Goal: Task Accomplishment & Management: Manage account settings

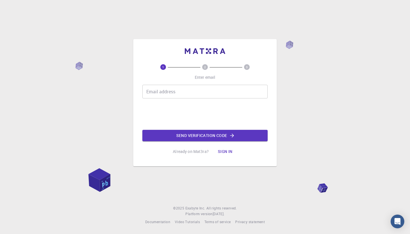
click at [211, 85] on input "Email address" at bounding box center [204, 92] width 125 height 14
click at [181, 97] on input "Email address" at bounding box center [204, 92] width 125 height 14
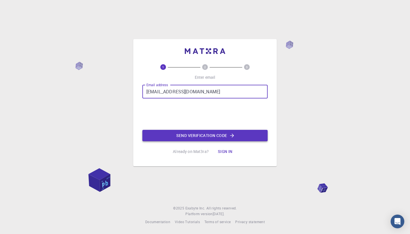
type input "[EMAIL_ADDRESS][DOMAIN_NAME]"
click at [200, 138] on button "Send verification code" at bounding box center [204, 135] width 125 height 11
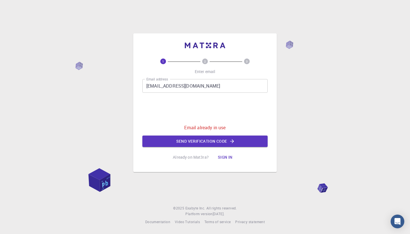
click at [221, 159] on button "Sign in" at bounding box center [225, 156] width 24 height 11
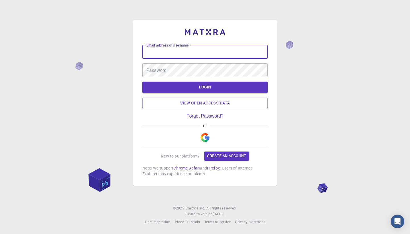
click at [203, 137] on img "button" at bounding box center [205, 137] width 9 height 9
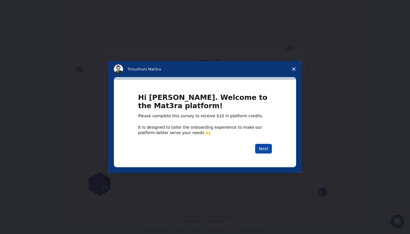
click at [263, 147] on button "Next" at bounding box center [263, 149] width 17 height 10
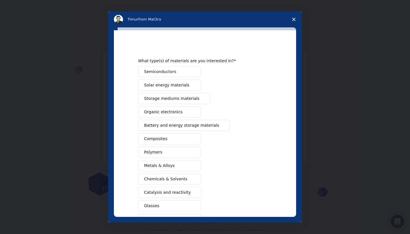
click at [188, 71] on button "Semiconductors" at bounding box center [169, 71] width 63 height 11
click at [172, 98] on span "Storage mediums materials" at bounding box center [171, 98] width 55 height 6
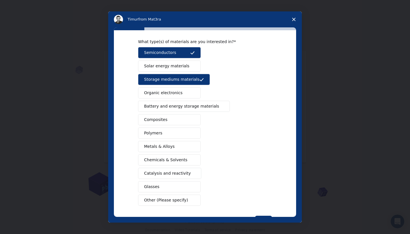
scroll to position [19, 0]
click at [183, 106] on span "Battery and energy storage materials" at bounding box center [181, 106] width 75 height 6
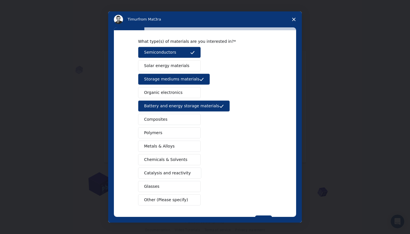
click at [176, 118] on button "Composites" at bounding box center [169, 119] width 63 height 11
click at [173, 147] on button "Metals & Alloys" at bounding box center [169, 145] width 63 height 11
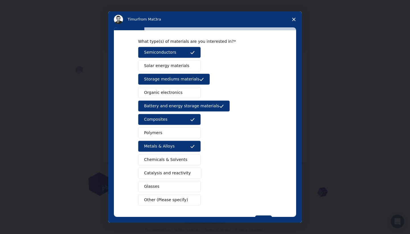
click at [168, 175] on span "Catalysis and reactivity" at bounding box center [167, 173] width 47 height 6
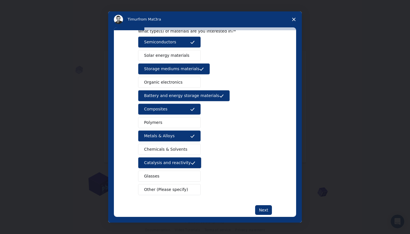
scroll to position [30, 0]
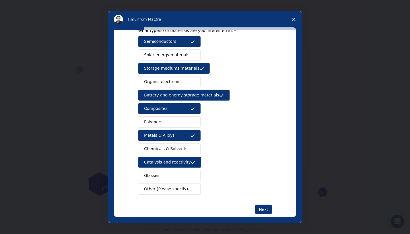
click at [166, 192] on button "Other (Please specify)" at bounding box center [169, 188] width 63 height 11
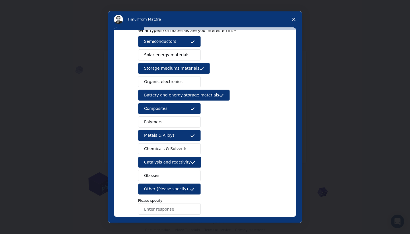
click at [167, 191] on span "Other (Please specify)" at bounding box center [166, 189] width 44 height 6
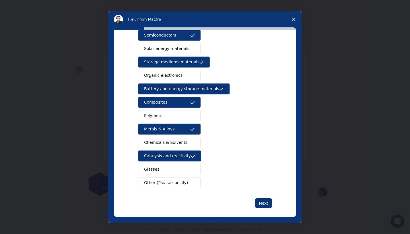
scroll to position [35, 0]
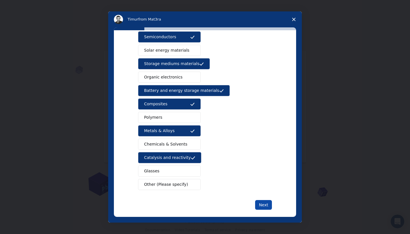
click at [264, 206] on button "Next" at bounding box center [263, 205] width 17 height 10
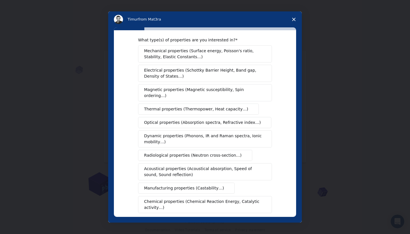
scroll to position [11, 0]
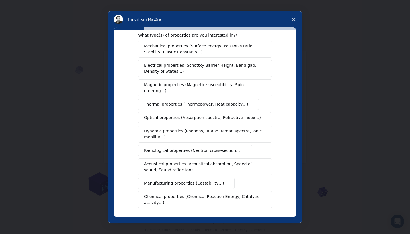
click at [197, 101] on span "Thermal properties (Thermopower, Heat capacity…)" at bounding box center [196, 104] width 104 height 6
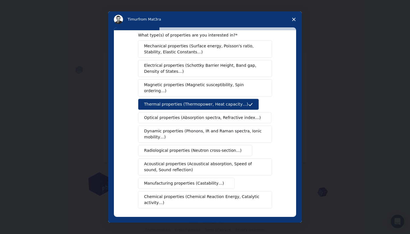
click at [184, 115] on span "Optical properties (Absorption spectra, Refractive index…)" at bounding box center [202, 118] width 117 height 6
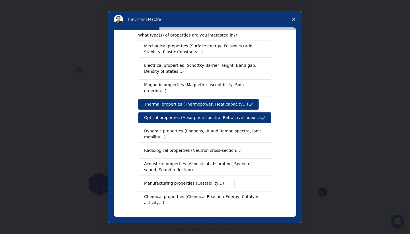
click at [169, 131] on span "Dynamic properties (Phonons, IR and Raman spectra, Ionic mobility…)" at bounding box center [203, 134] width 118 height 12
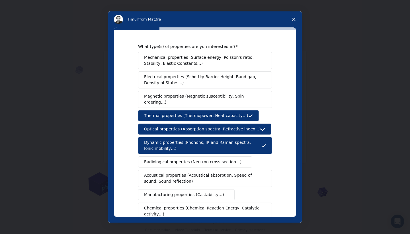
scroll to position [0, 0]
click at [197, 64] on span "Mechanical properties (Surface energy, Poisson's ratio, Stability, Elastic Cons…" at bounding box center [203, 60] width 119 height 12
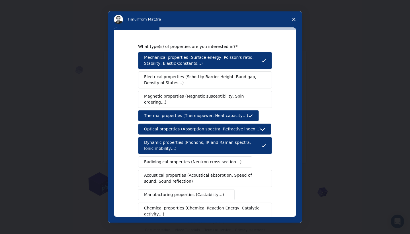
click at [184, 81] on span "Electrical properties (Schottky Barrier Height, Band gap, Density of States…)" at bounding box center [203, 80] width 119 height 12
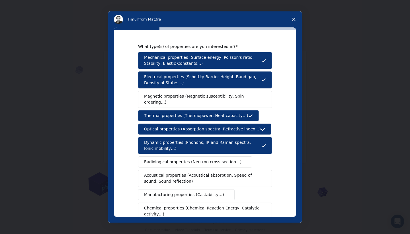
click at [180, 96] on span "Magnetic properties (Magnetic susceptibility, Spin ordering…)" at bounding box center [203, 99] width 118 height 12
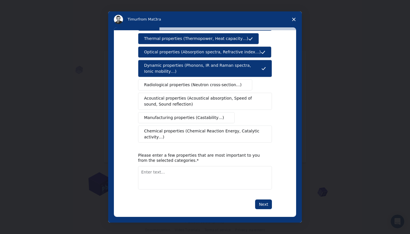
scroll to position [77, 0]
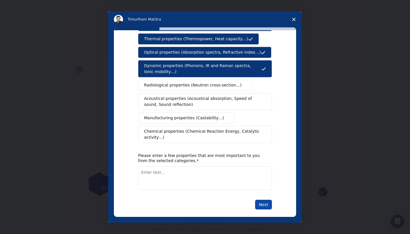
click at [261, 199] on button "Next" at bounding box center [263, 204] width 17 height 10
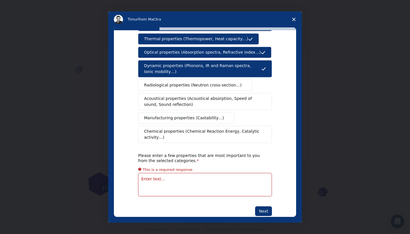
click at [212, 175] on textarea "Enter text..." at bounding box center [205, 184] width 134 height 23
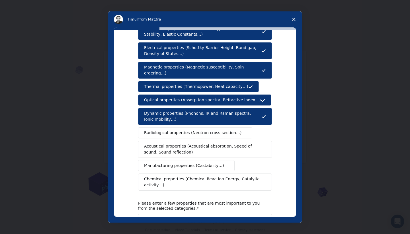
scroll to position [42, 0]
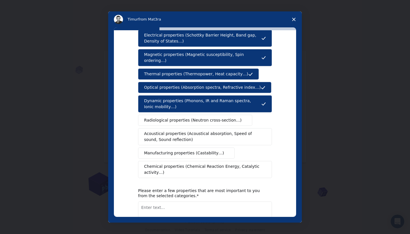
click at [160, 203] on textarea "Enter text..." at bounding box center [205, 212] width 134 height 23
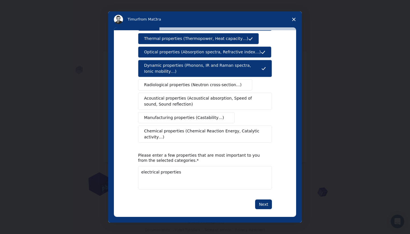
scroll to position [77, 0]
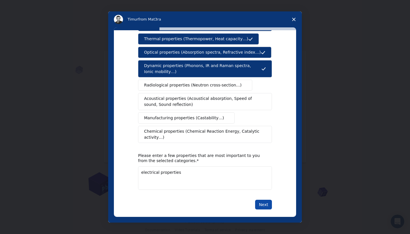
type textarea "electrical properties"
click at [265, 199] on button "Next" at bounding box center [263, 204] width 17 height 10
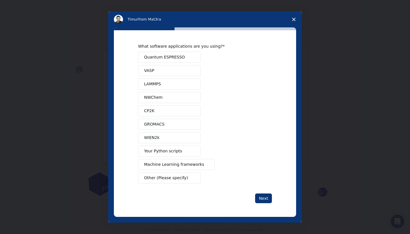
click at [189, 54] on button "Quantum ESPRESSO" at bounding box center [169, 57] width 63 height 11
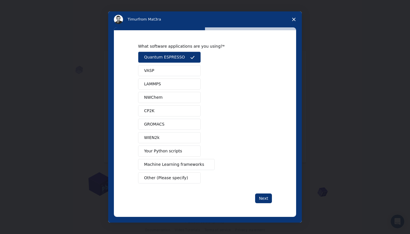
click at [180, 82] on button "LAMMPS" at bounding box center [169, 83] width 63 height 11
click at [259, 197] on button "Next" at bounding box center [263, 198] width 17 height 10
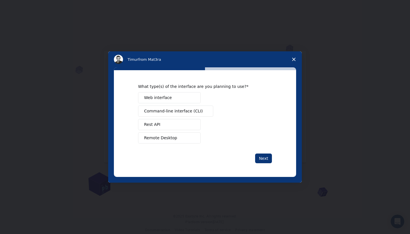
click at [181, 92] on button "Web interface" at bounding box center [169, 97] width 63 height 11
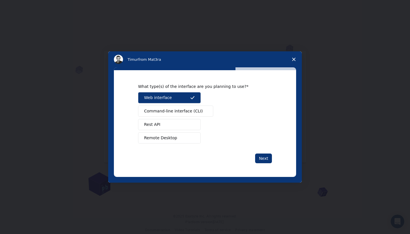
click at [183, 126] on button "Rest API" at bounding box center [169, 124] width 63 height 11
click at [194, 111] on span "Command-line interface (CLI)" at bounding box center [173, 111] width 59 height 6
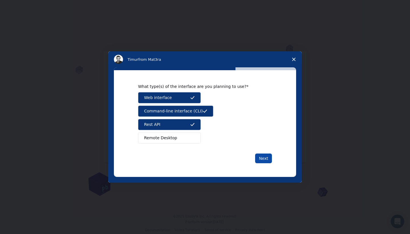
click at [261, 158] on button "Next" at bounding box center [263, 158] width 17 height 10
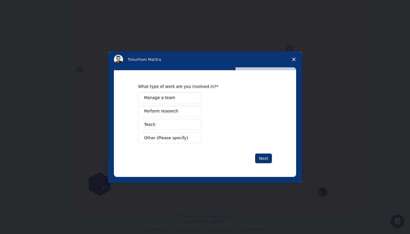
click at [185, 113] on button "Perform research" at bounding box center [169, 110] width 63 height 11
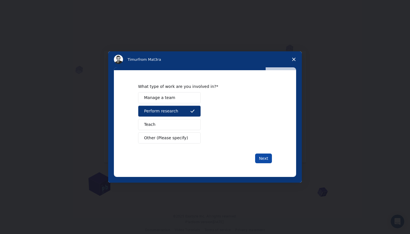
click at [266, 157] on button "Next" at bounding box center [263, 158] width 17 height 10
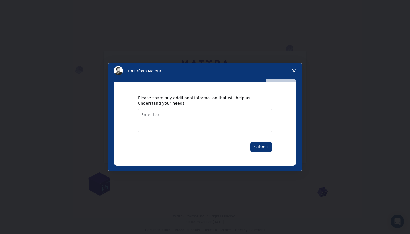
click at [185, 113] on textarea "Enter text..." at bounding box center [205, 120] width 134 height 23
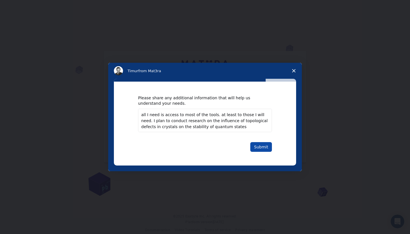
type textarea "all I need is access to most of the tools. at least to those I will need. I pla…"
click at [267, 146] on button "Submit" at bounding box center [261, 147] width 22 height 10
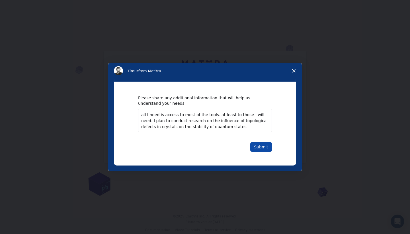
click at [267, 146] on button "Submit" at bounding box center [261, 147] width 22 height 10
click at [265, 144] on button "Submit" at bounding box center [261, 147] width 22 height 10
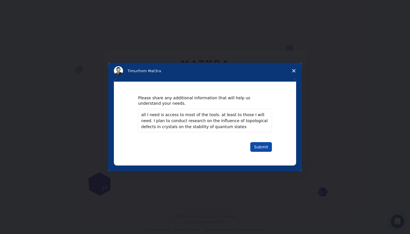
click at [265, 144] on div "Please share any additional information that will help us understand your needs…" at bounding box center [205, 122] width 182 height 83
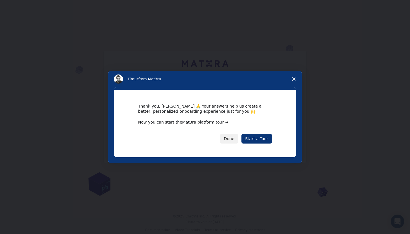
click at [266, 141] on link "Start a Tour" at bounding box center [257, 139] width 30 height 10
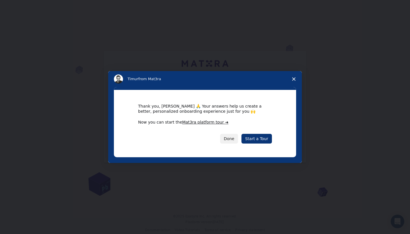
click at [266, 141] on link "Start a Tour" at bounding box center [257, 139] width 30 height 10
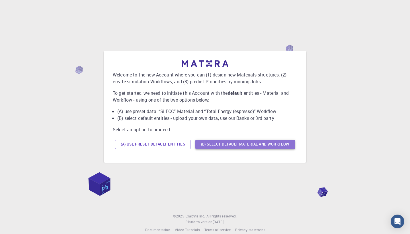
click at [273, 145] on button "(B) Select default material and workflow" at bounding box center [245, 144] width 100 height 9
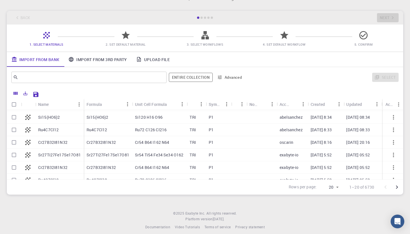
scroll to position [14, 0]
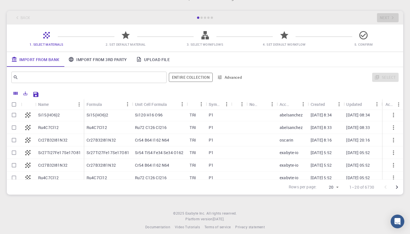
click at [86, 58] on link "Import From 3rd Party" at bounding box center [98, 59] width 68 height 15
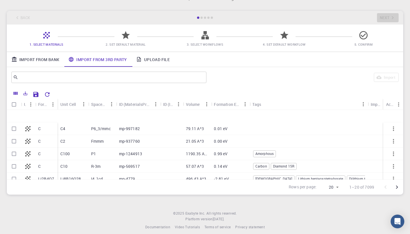
scroll to position [0, 0]
click at [43, 62] on link "Import From Bank" at bounding box center [35, 59] width 57 height 15
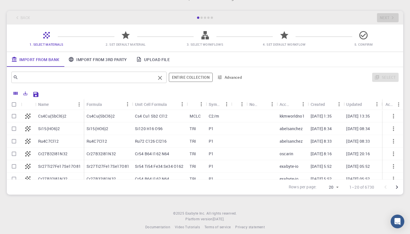
click at [61, 79] on input "text" at bounding box center [86, 77] width 137 height 8
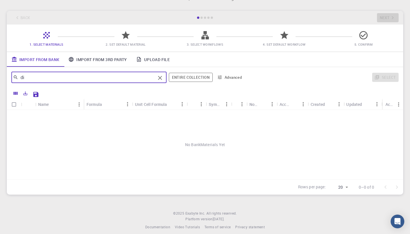
type input "d"
type input "c"
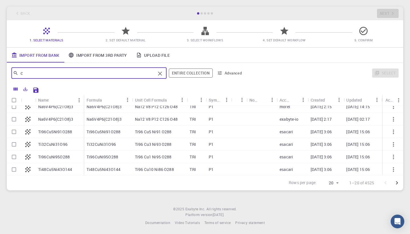
scroll to position [114, 0]
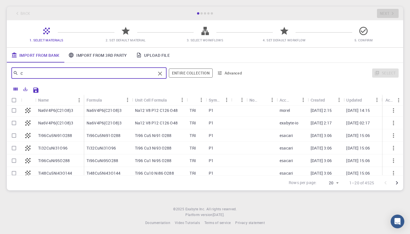
click at [84, 52] on link "Import From 3rd Party" at bounding box center [98, 55] width 68 height 15
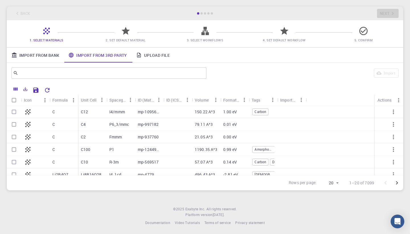
scroll to position [0, 0]
click at [72, 68] on div "​" at bounding box center [108, 72] width 195 height 11
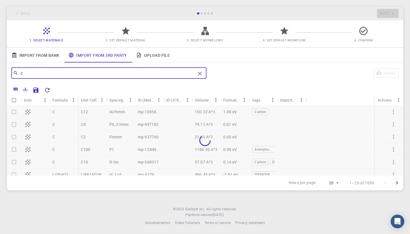
type input "c"
type input "C"
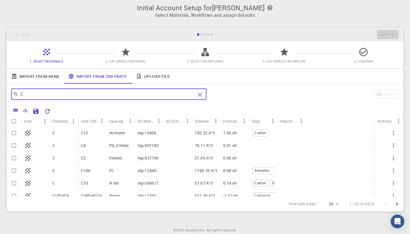
click at [12, 158] on input "Select row" at bounding box center [14, 157] width 11 height 11
checkbox input "true"
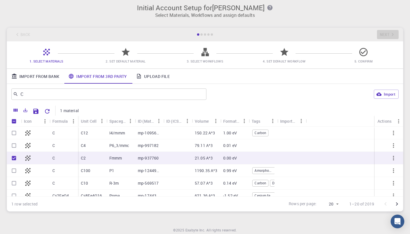
checkbox input "true"
click at [61, 96] on input "C" at bounding box center [106, 94] width 177 height 8
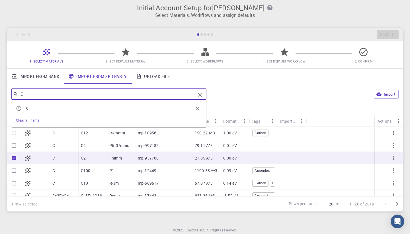
click at [202, 94] on icon "Clear" at bounding box center [200, 94] width 7 height 7
type input "fd"
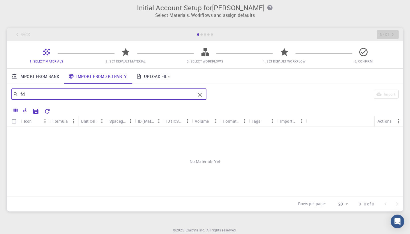
checkbox input "false"
type input "f"
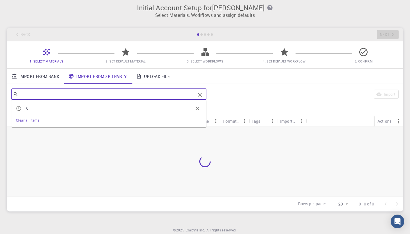
click at [281, 91] on div "Import" at bounding box center [304, 94] width 190 height 14
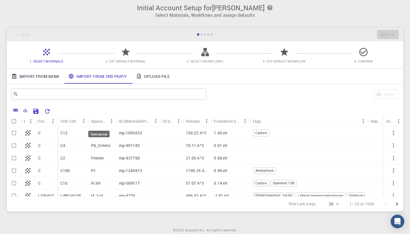
click at [102, 121] on div "Spacegroup" at bounding box center [99, 120] width 16 height 11
click at [111, 121] on icon "Menu" at bounding box center [111, 121] width 1 height 4
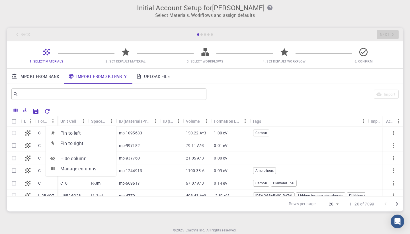
click at [155, 108] on div at bounding box center [226, 110] width 346 height 10
click at [254, 121] on div "Tags" at bounding box center [256, 120] width 9 height 11
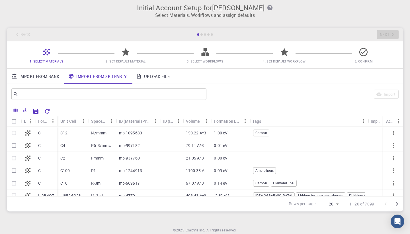
click at [254, 121] on div "Tags" at bounding box center [256, 120] width 9 height 11
click at [273, 107] on div at bounding box center [226, 110] width 346 height 10
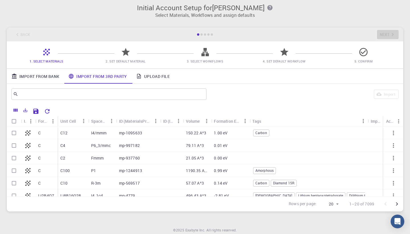
click at [264, 132] on span "Carbon" at bounding box center [262, 132] width 16 height 5
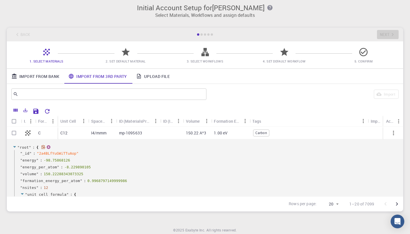
click at [15, 145] on icon at bounding box center [15, 147] width 4 height 4
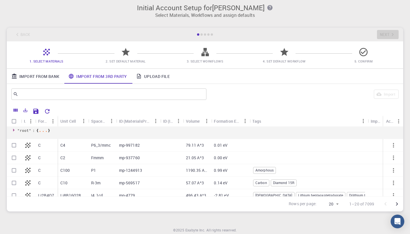
scroll to position [11, 0]
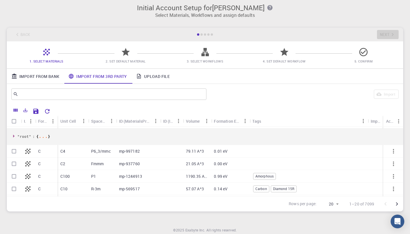
click at [13, 162] on input "Select row" at bounding box center [14, 163] width 11 height 11
checkbox input "true"
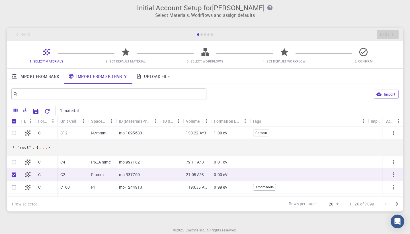
scroll to position [0, 0]
click at [48, 75] on link "Import From Bank" at bounding box center [35, 76] width 57 height 15
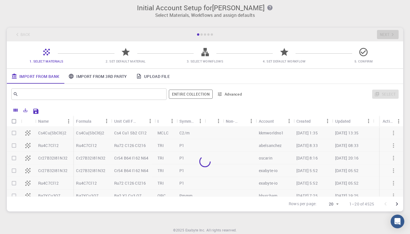
click at [82, 75] on link "Import From 3rd Party" at bounding box center [98, 76] width 68 height 15
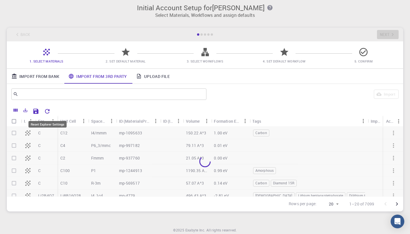
click at [49, 110] on icon "Reset Explorer Settings" at bounding box center [47, 111] width 5 height 5
click at [15, 158] on input "Select row" at bounding box center [14, 157] width 11 height 11
checkbox input "true"
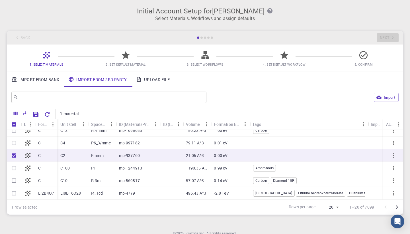
scroll to position [5, 0]
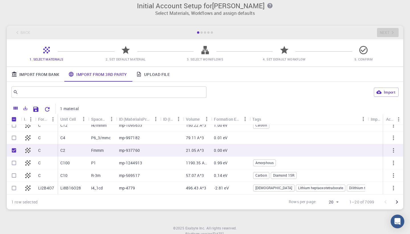
click at [44, 70] on link "Import From Bank" at bounding box center [35, 74] width 57 height 15
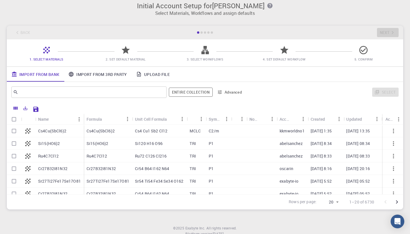
click at [92, 73] on link "Import From 3rd Party" at bounding box center [98, 74] width 68 height 15
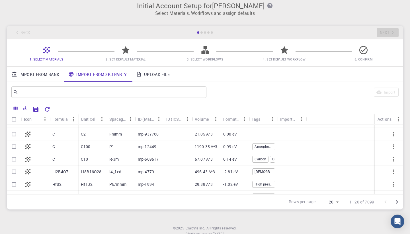
scroll to position [0, 0]
click at [169, 73] on link "Upload File" at bounding box center [153, 74] width 43 height 15
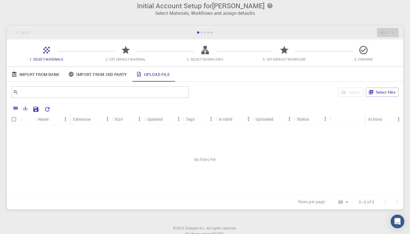
click at [118, 72] on link "Import From 3rd Party" at bounding box center [98, 74] width 68 height 15
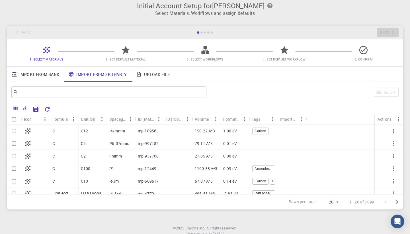
click at [145, 67] on link "Upload File" at bounding box center [153, 74] width 43 height 15
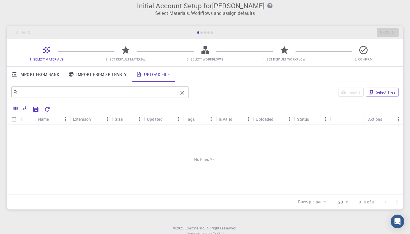
click at [123, 95] on input "text" at bounding box center [98, 92] width 160 height 8
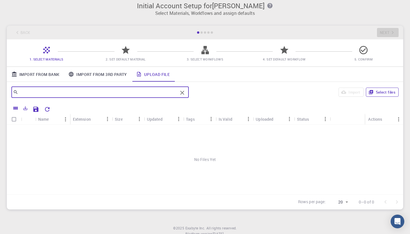
click at [380, 93] on button "Select files" at bounding box center [382, 91] width 33 height 9
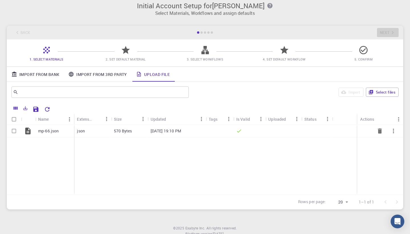
click at [16, 130] on input "Select row" at bounding box center [14, 130] width 11 height 11
checkbox input "true"
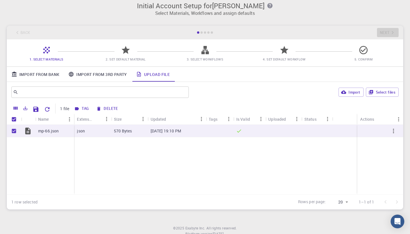
click at [86, 73] on link "Import From 3rd Party" at bounding box center [98, 74] width 68 height 15
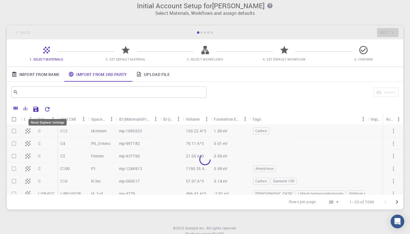
click at [49, 110] on icon "Reset Explorer Settings" at bounding box center [47, 109] width 7 height 7
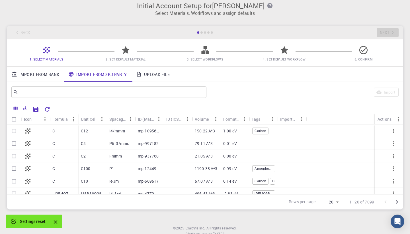
click at [156, 73] on link "Upload File" at bounding box center [153, 74] width 43 height 15
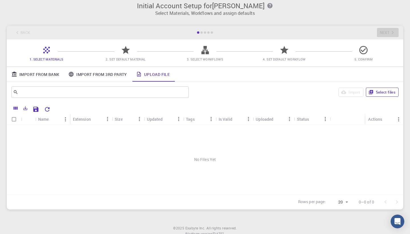
click at [382, 94] on button "Select files" at bounding box center [382, 91] width 33 height 9
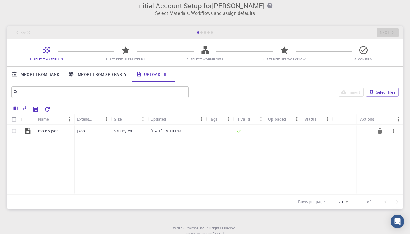
click at [15, 132] on input "Select row" at bounding box center [14, 130] width 11 height 11
checkbox input "true"
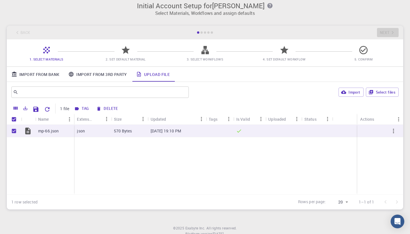
click at [49, 70] on link "Import From Bank" at bounding box center [35, 74] width 57 height 15
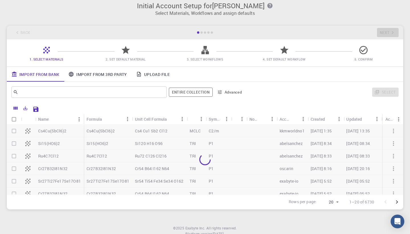
click at [154, 77] on link "Upload File" at bounding box center [153, 74] width 43 height 15
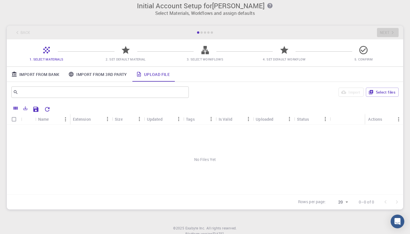
click at [41, 76] on link "Import From Bank" at bounding box center [35, 74] width 57 height 15
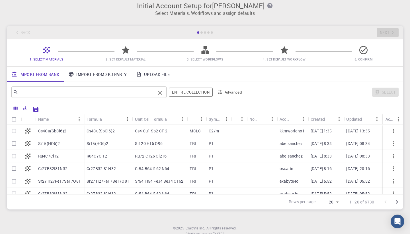
click at [38, 95] on input "text" at bounding box center [86, 92] width 137 height 8
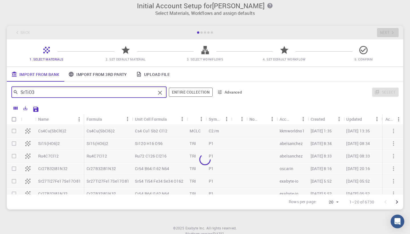
type input "SrTiO3"
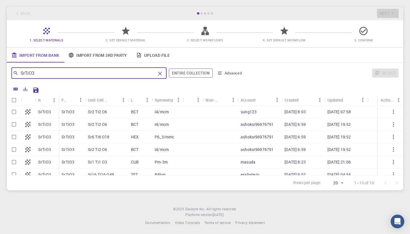
click at [12, 111] on input "Select row" at bounding box center [14, 111] width 11 height 11
checkbox input "true"
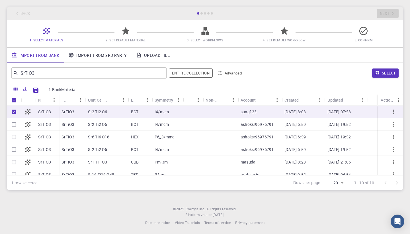
checkbox input "true"
click at [61, 75] on input "SrTiO3" at bounding box center [86, 73] width 137 height 8
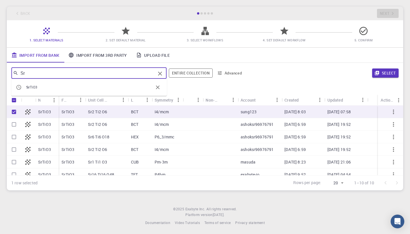
type input "S"
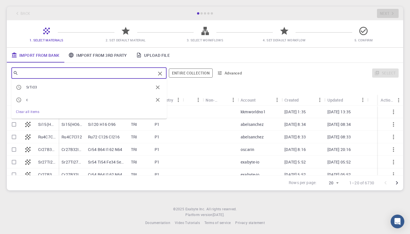
checkbox input "false"
click at [212, 83] on div "​ SrTiO3 c Clear all items Entire collection Advanced Select" at bounding box center [205, 73] width 397 height 21
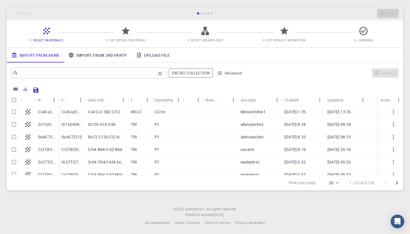
click at [102, 73] on input "text" at bounding box center [86, 73] width 137 height 8
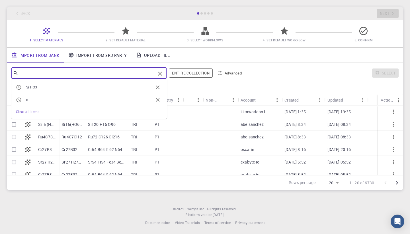
click at [142, 55] on icon at bounding box center [139, 55] width 6 height 6
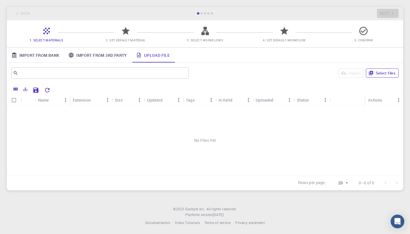
click at [373, 73] on icon "button" at bounding box center [371, 73] width 4 height 4
click at [382, 72] on button "Select files" at bounding box center [382, 72] width 33 height 9
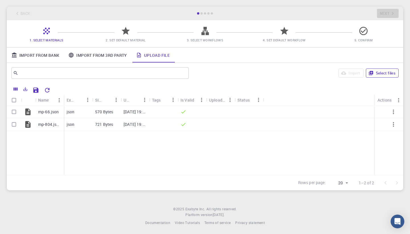
click at [384, 74] on button "Select files" at bounding box center [382, 72] width 33 height 9
click at [384, 72] on button "Select files" at bounding box center [382, 72] width 33 height 9
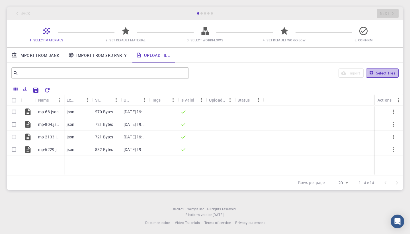
click at [379, 74] on button "Select files" at bounding box center [382, 72] width 33 height 9
click at [13, 101] on input "Select all rows" at bounding box center [14, 100] width 11 height 11
checkbox input "true"
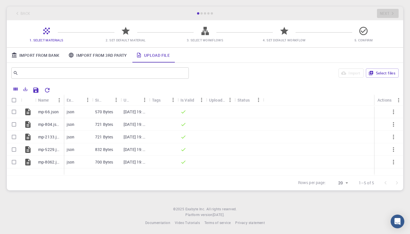
checkbox input "true"
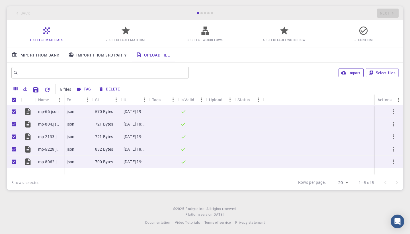
scroll to position [24, 0]
click at [125, 33] on icon at bounding box center [126, 31] width 8 height 8
click at [35, 88] on icon "Save Explorer Settings" at bounding box center [35, 89] width 5 height 5
click at [48, 58] on link "Import From Bank" at bounding box center [35, 55] width 57 height 15
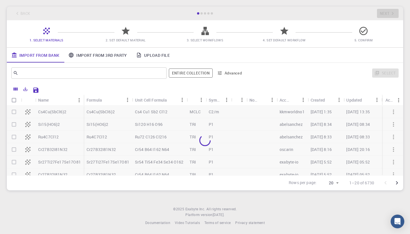
click at [107, 56] on link "Import From 3rd Party" at bounding box center [98, 55] width 68 height 15
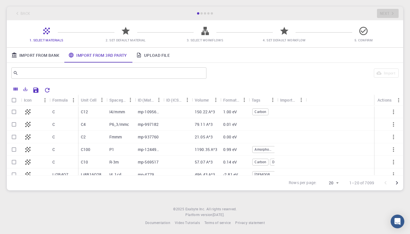
click at [146, 55] on link "Upload File" at bounding box center [153, 55] width 43 height 15
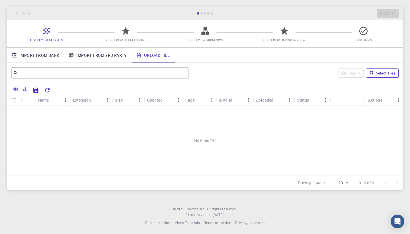
click at [382, 73] on button "Select files" at bounding box center [382, 72] width 33 height 9
click at [379, 74] on button "Select files" at bounding box center [382, 72] width 33 height 9
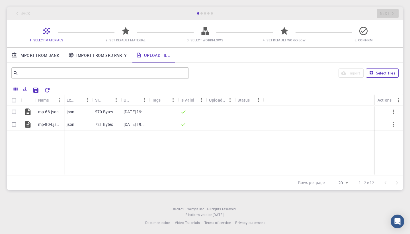
click at [376, 72] on button "Select files" at bounding box center [382, 72] width 33 height 9
click at [381, 74] on button "Select files" at bounding box center [382, 72] width 33 height 9
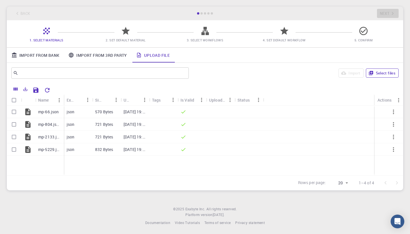
click at [384, 74] on button "Select files" at bounding box center [382, 72] width 33 height 9
click at [13, 102] on input "Select all rows" at bounding box center [14, 100] width 11 height 11
checkbox input "true"
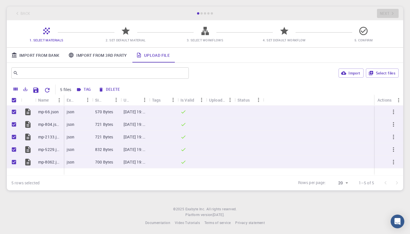
checkbox input "true"
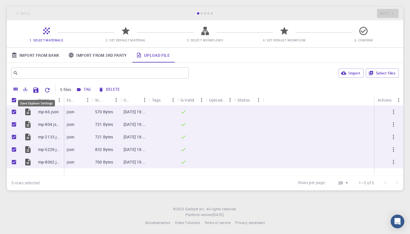
click at [35, 90] on icon "Save Explorer Settings" at bounding box center [35, 89] width 5 height 5
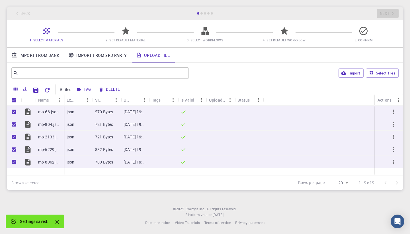
click at [388, 11] on div "Back Next" at bounding box center [205, 14] width 397 height 14
click at [399, 182] on div at bounding box center [391, 182] width 23 height 11
click at [346, 73] on icon "button" at bounding box center [343, 72] width 5 height 3
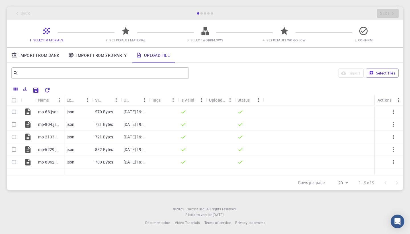
checkbox input "false"
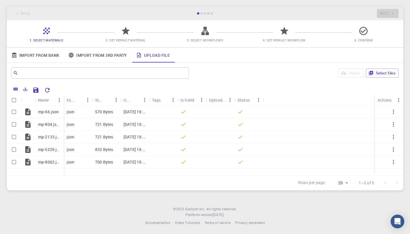
checkbox input "false"
click at [124, 24] on div "1. Select Materials 2. Set Default Material 3. Select Workflows 4. Set Default …" at bounding box center [205, 33] width 397 height 27
click at [380, 14] on div "Back Next" at bounding box center [205, 14] width 397 height 14
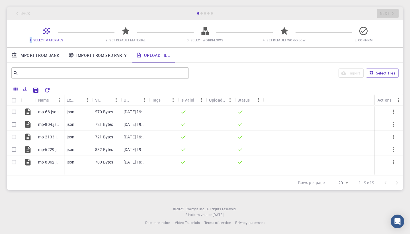
click at [380, 14] on div "Back Next" at bounding box center [205, 14] width 397 height 14
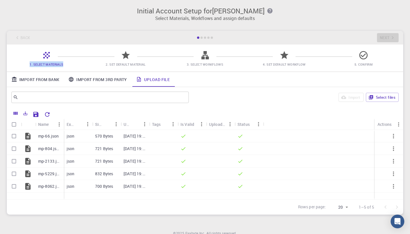
scroll to position [0, 0]
click at [129, 57] on icon at bounding box center [126, 55] width 10 height 10
click at [93, 80] on link "Import From 3rd Party" at bounding box center [98, 79] width 68 height 15
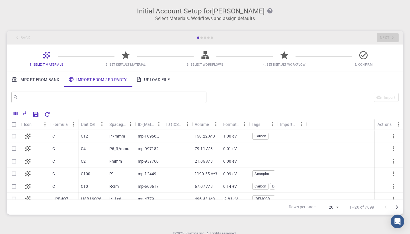
click at [146, 82] on link "Upload File" at bounding box center [153, 79] width 43 height 15
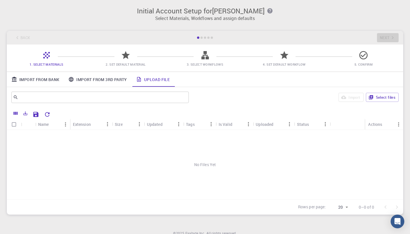
click at [93, 84] on link "Import From 3rd Party" at bounding box center [98, 79] width 68 height 15
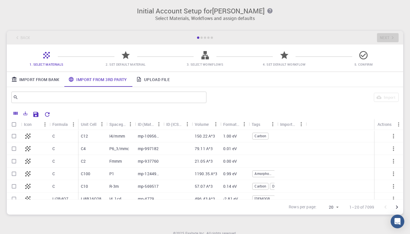
click at [48, 79] on link "Import From Bank" at bounding box center [35, 79] width 57 height 15
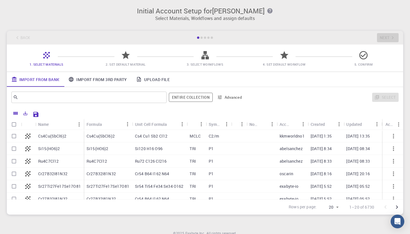
click at [360, 52] on icon at bounding box center [364, 55] width 10 height 10
click at [384, 39] on div "Back Next" at bounding box center [205, 38] width 397 height 14
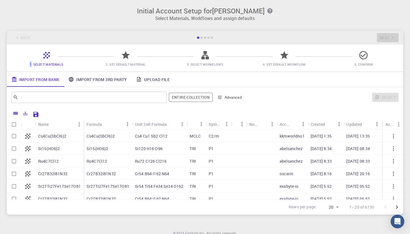
click at [384, 39] on div "Back Next" at bounding box center [205, 38] width 397 height 14
click at [91, 81] on link "Import From 3rd Party" at bounding box center [98, 79] width 68 height 15
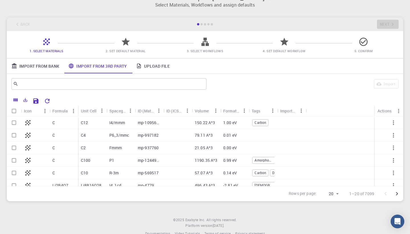
scroll to position [11, 0]
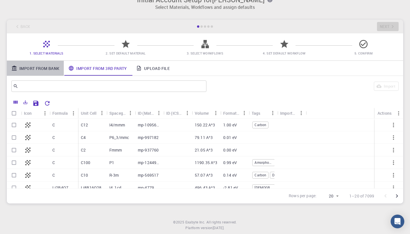
click at [29, 67] on link "Import From Bank" at bounding box center [35, 68] width 57 height 15
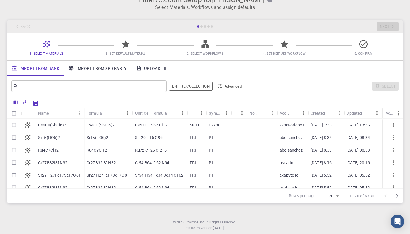
click at [17, 124] on input "Select row" at bounding box center [14, 124] width 11 height 11
checkbox input "true"
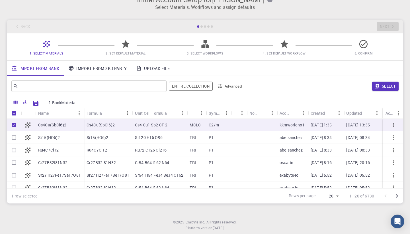
checkbox input "true"
click at [17, 124] on input "Unselect row" at bounding box center [14, 124] width 11 height 11
checkbox input "false"
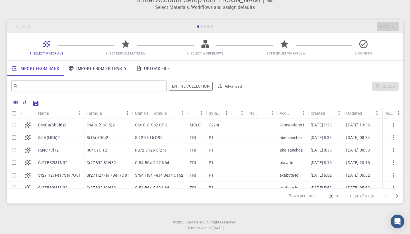
click at [133, 68] on link "Upload File" at bounding box center [153, 68] width 43 height 15
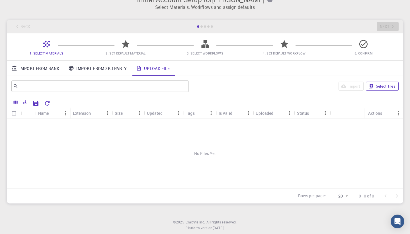
click at [385, 89] on button "Select files" at bounding box center [382, 85] width 33 height 9
click at [386, 87] on button "Select files" at bounding box center [382, 85] width 33 height 9
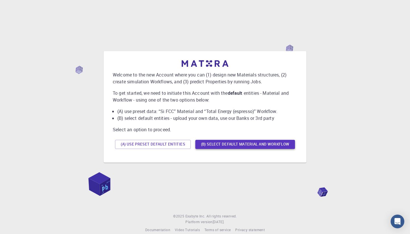
click at [259, 145] on button "(B) Select default material and workflow" at bounding box center [245, 144] width 100 height 9
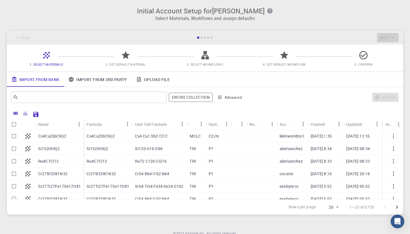
click at [152, 84] on link "Upload File" at bounding box center [153, 79] width 43 height 15
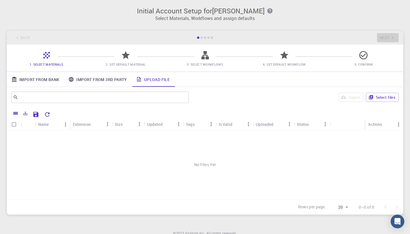
click at [379, 102] on div "Import Select files" at bounding box center [295, 97] width 208 height 14
click at [378, 97] on button "Select files" at bounding box center [382, 97] width 33 height 9
click at [14, 124] on input "Select all rows" at bounding box center [14, 124] width 11 height 11
checkbox input "true"
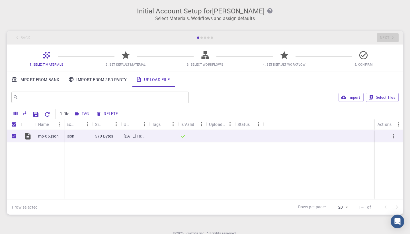
checkbox input "true"
click at [395, 97] on button "Select files" at bounding box center [382, 97] width 33 height 9
click at [15, 124] on input "Unselect all rows" at bounding box center [14, 124] width 11 height 11
checkbox input "false"
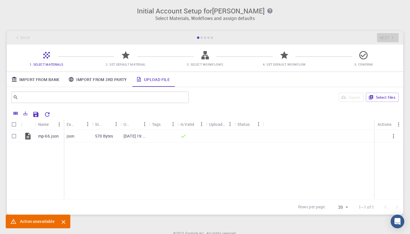
checkbox input "false"
click at [383, 97] on button "Select files" at bounding box center [382, 97] width 33 height 9
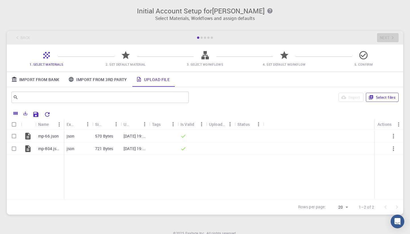
click at [387, 96] on button "Select files" at bounding box center [382, 97] width 33 height 9
click at [381, 98] on button "Select files" at bounding box center [382, 97] width 33 height 9
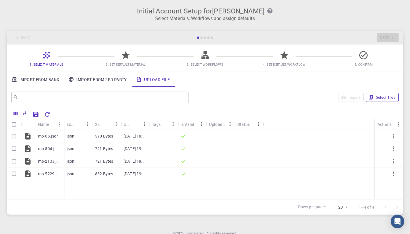
click at [379, 97] on button "Select files" at bounding box center [382, 97] width 33 height 9
click at [11, 124] on input "Select all rows" at bounding box center [14, 124] width 11 height 11
checkbox input "true"
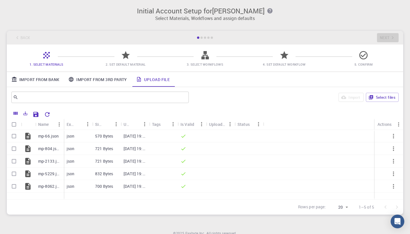
checkbox input "true"
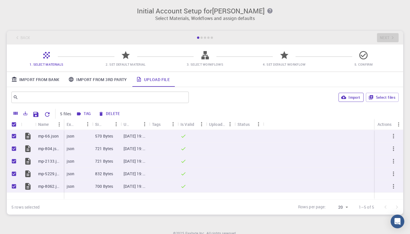
click at [349, 97] on button "Import" at bounding box center [351, 97] width 25 height 9
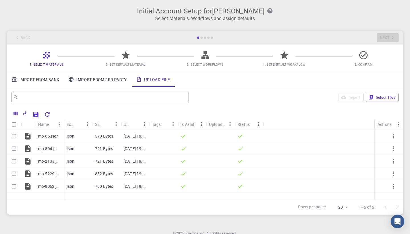
checkbox input "false"
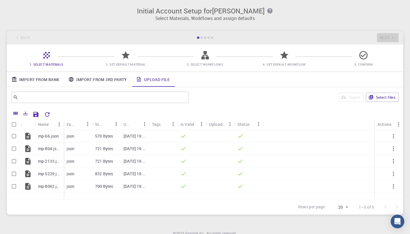
checkbox input "false"
click at [388, 37] on div "Back Next" at bounding box center [205, 38] width 397 height 14
click at [397, 125] on icon "Menu" at bounding box center [399, 124] width 6 height 6
click at [245, 100] on div "Import Select files" at bounding box center [295, 97] width 208 height 14
click at [18, 124] on input "Select all rows" at bounding box center [14, 124] width 11 height 11
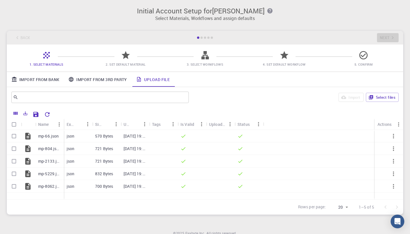
checkbox input "true"
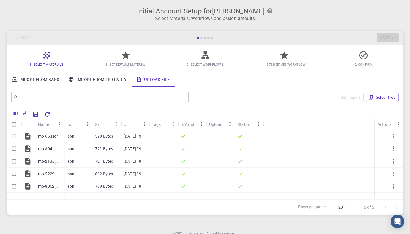
checkbox input "true"
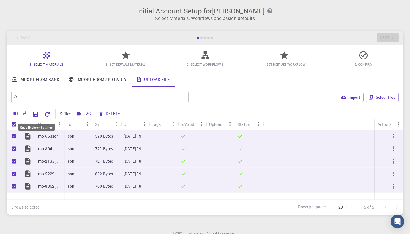
click at [37, 113] on icon "Save Explorer Settings" at bounding box center [35, 114] width 5 height 5
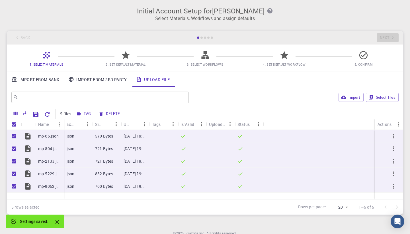
click at [383, 37] on div "Back Next" at bounding box center [205, 38] width 397 height 14
click at [46, 82] on link "Import From Bank" at bounding box center [35, 79] width 57 height 15
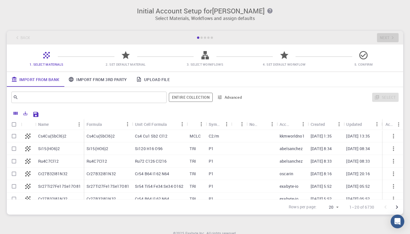
click at [17, 134] on input "Select row" at bounding box center [14, 135] width 11 height 11
checkbox input "true"
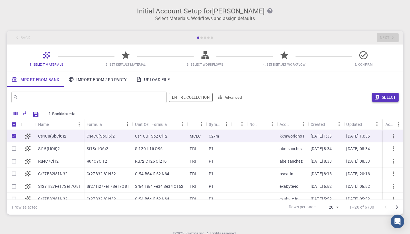
click at [380, 99] on button "Select" at bounding box center [385, 97] width 26 height 9
click at [387, 34] on div "Back Next" at bounding box center [205, 38] width 397 height 14
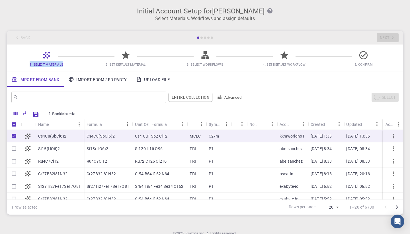
click at [387, 34] on div "Back Next" at bounding box center [205, 38] width 397 height 14
click at [285, 89] on div "​ Entire collection Advanced Select" at bounding box center [205, 97] width 397 height 21
click at [198, 98] on button "Entire collection" at bounding box center [191, 97] width 44 height 9
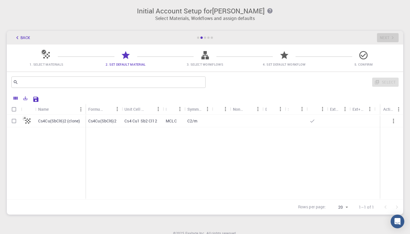
click at [52, 53] on div "1. Select Materials 2. Set Default Material 3. Select Workflows 4. Set Default …" at bounding box center [205, 57] width 397 height 27
click at [47, 54] on icon at bounding box center [46, 55] width 7 height 7
click at [30, 39] on button "Back" at bounding box center [22, 37] width 22 height 9
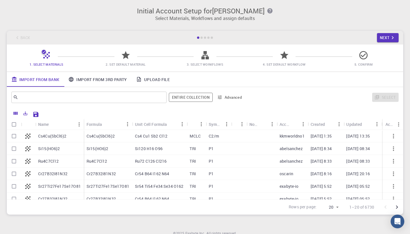
click at [152, 79] on link "Upload File" at bounding box center [153, 79] width 43 height 15
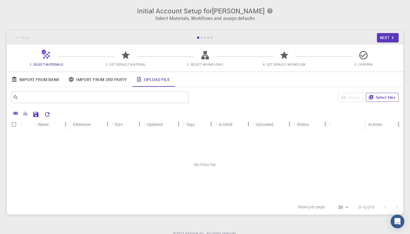
click at [385, 94] on button "Select files" at bounding box center [382, 97] width 33 height 9
click at [394, 98] on button "Select files" at bounding box center [382, 97] width 33 height 9
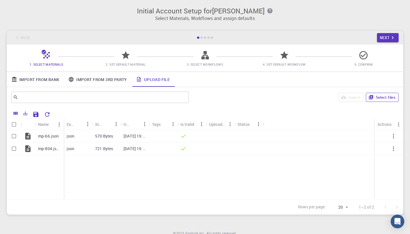
click at [388, 99] on button "Select files" at bounding box center [382, 97] width 33 height 9
click at [380, 96] on button "Select files" at bounding box center [382, 97] width 33 height 9
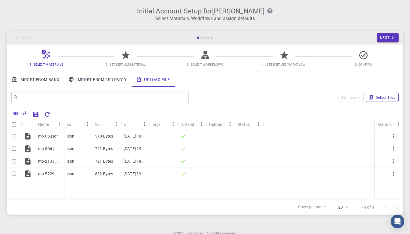
click at [390, 97] on button "Select files" at bounding box center [382, 97] width 33 height 9
click at [13, 124] on input "Select all rows" at bounding box center [14, 124] width 11 height 11
checkbox input "true"
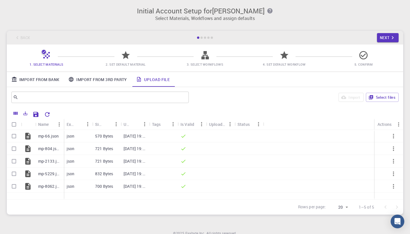
checkbox input "true"
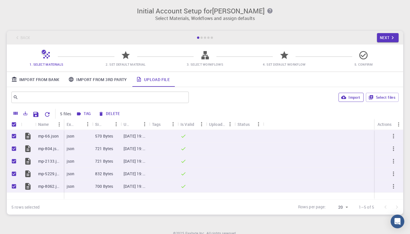
click at [353, 100] on button "Import" at bounding box center [351, 97] width 25 height 9
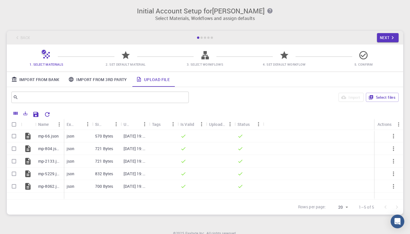
checkbox input "false"
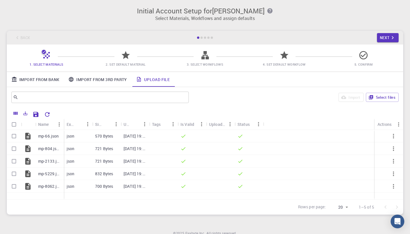
checkbox input "false"
click at [14, 122] on div "Columns" at bounding box center [15, 125] width 17 height 7
click at [14, 126] on input "Select all rows" at bounding box center [14, 124] width 11 height 11
checkbox input "true"
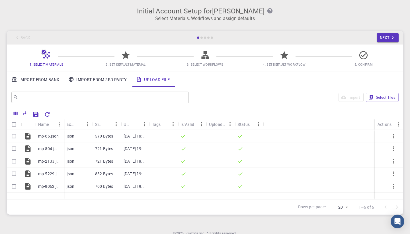
checkbox input "true"
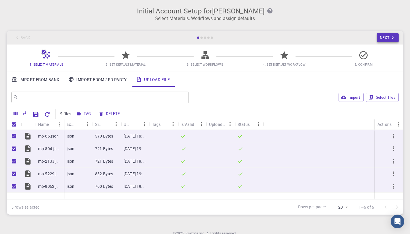
click at [391, 35] on icon "button" at bounding box center [393, 37] width 6 height 6
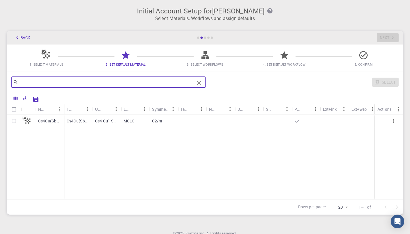
click at [124, 82] on input "text" at bounding box center [106, 82] width 176 height 8
type input "c"
type input "C"
type input "m"
click at [13, 109] on input "Select all rows" at bounding box center [14, 109] width 11 height 11
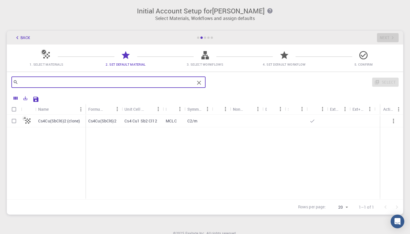
checkbox input "true"
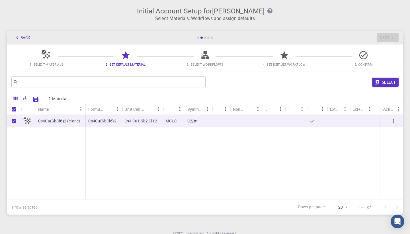
click at [385, 87] on div "Select" at bounding box center [303, 82] width 191 height 14
click at [384, 79] on button "Select" at bounding box center [385, 81] width 26 height 9
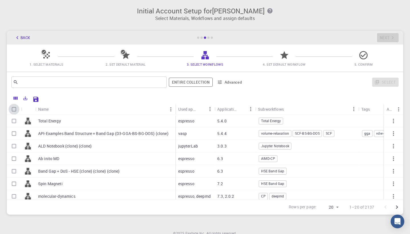
click at [15, 110] on input "Select all rows" at bounding box center [14, 109] width 11 height 11
checkbox input "true"
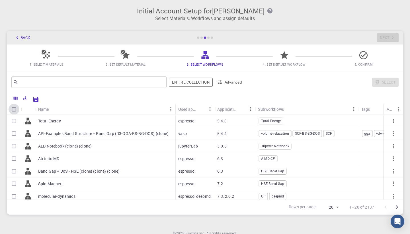
checkbox input "true"
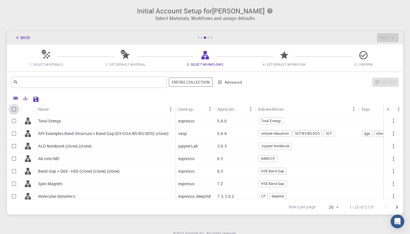
checkbox input "true"
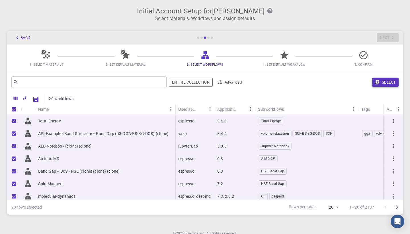
click at [386, 81] on button "Select" at bounding box center [385, 81] width 26 height 9
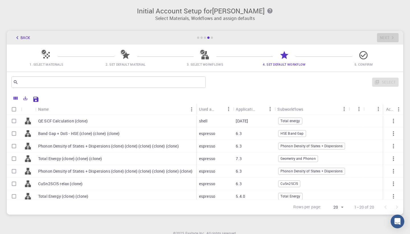
click at [14, 109] on input "Select all rows" at bounding box center [14, 109] width 11 height 11
checkbox input "true"
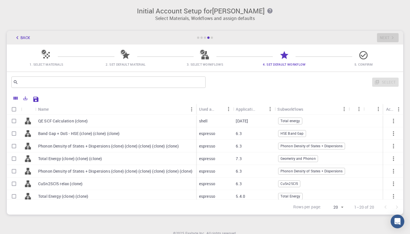
checkbox input "true"
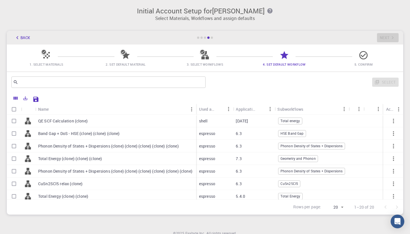
checkbox input "true"
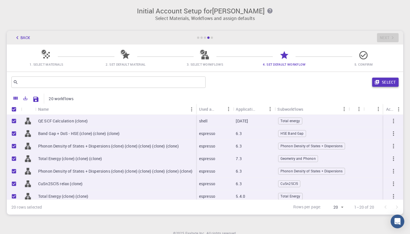
click at [381, 84] on button "Select" at bounding box center [385, 81] width 26 height 9
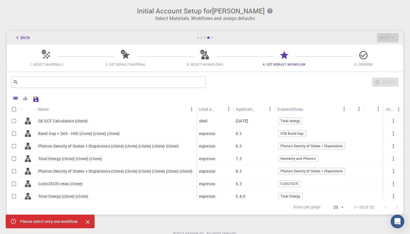
checkbox input "false"
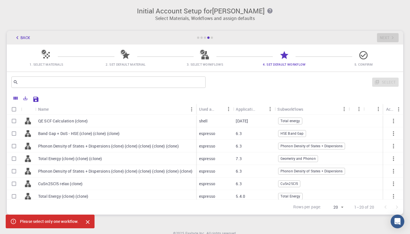
checkbox input "false"
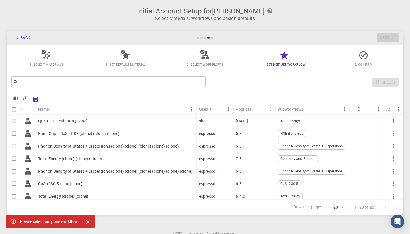
checkbox input "false"
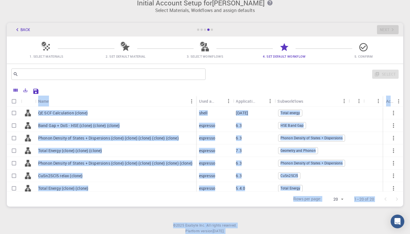
scroll to position [24, 0]
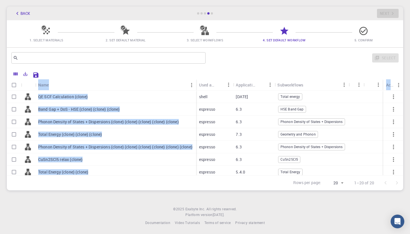
drag, startPoint x: 32, startPoint y: 106, endPoint x: 140, endPoint y: 174, distance: 127.6
click at [140, 174] on div "Name Used application Application Version Subworkflows Tags Default Up-to-date …" at bounding box center [205, 127] width 397 height 96
copy div "Name Used application Application Version Subworkflows Tags Default Up-to-date …"
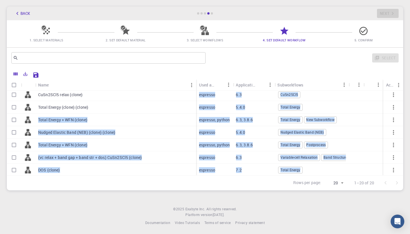
scroll to position [166, 0]
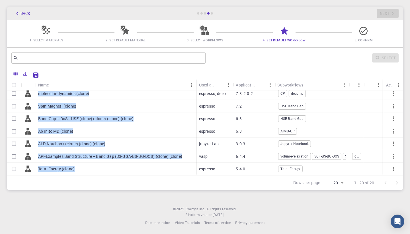
drag, startPoint x: 38, startPoint y: 138, endPoint x: 77, endPoint y: 170, distance: 49.4
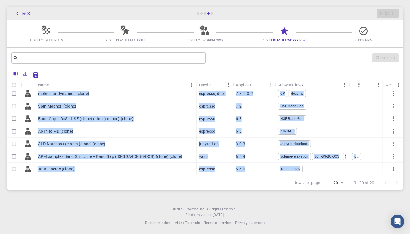
drag, startPoint x: 37, startPoint y: 123, endPoint x: 124, endPoint y: 185, distance: 107.1
click at [124, 185] on div "Name Used application Application Version Subworkflows Tags Default Up-to-date …" at bounding box center [205, 129] width 397 height 122
copy div "molecular-dynamics (clone) Spin Magneti (clone) Band Gap + DoS - HSE (clone) (c…"
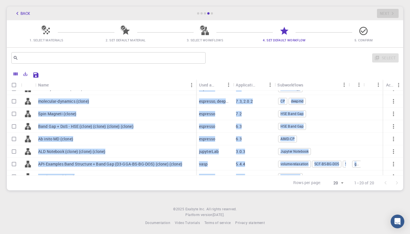
scroll to position [159, 0]
click at [16, 125] on input "Select row" at bounding box center [14, 126] width 11 height 11
checkbox input "true"
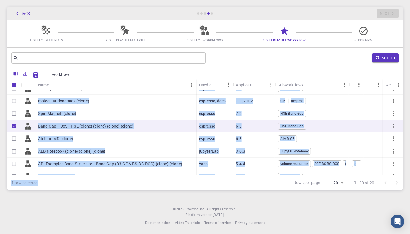
checkbox input "true"
click at [94, 76] on div at bounding box center [230, 74] width 315 height 10
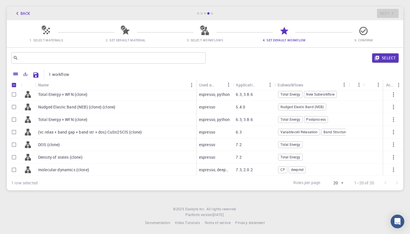
scroll to position [91, 0]
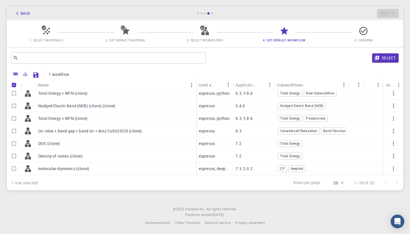
click at [56, 158] on p "Density of states (clone)" at bounding box center [60, 156] width 44 height 6
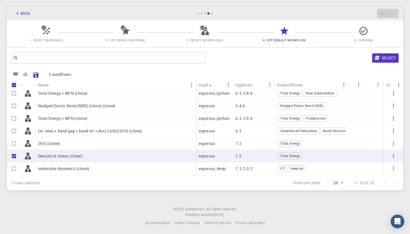
checkbox input "true"
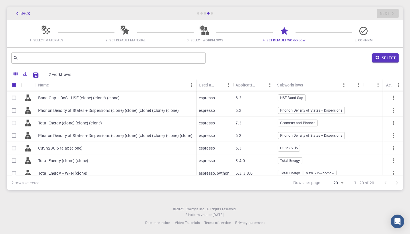
scroll to position [11, 1]
click at [63, 111] on p "Phonon Density of States + Dispersions (clone) (clone) (clone) (clone) (clone)" at bounding box center [108, 111] width 141 height 6
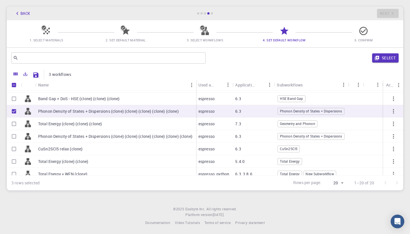
checkbox input "true"
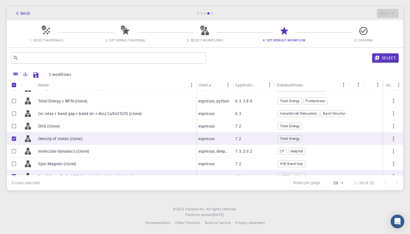
scroll to position [111, 1]
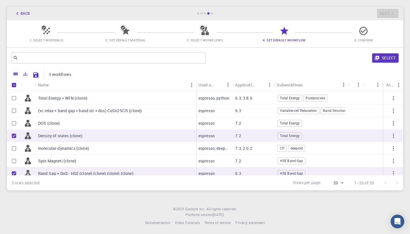
click at [14, 136] on input "Unselect row" at bounding box center [14, 135] width 11 height 11
checkbox input "false"
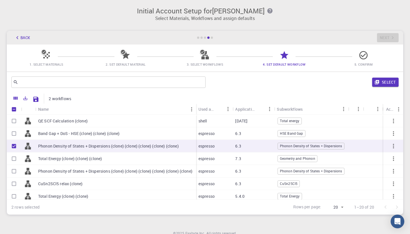
scroll to position [0, 1]
click at [17, 131] on input "Select row" at bounding box center [14, 133] width 11 height 11
checkbox input "true"
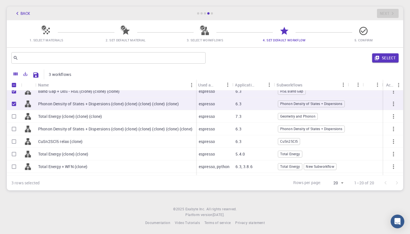
scroll to position [17, 1]
click at [99, 125] on div "Phonon Density of States + Dispersions (clone) (clone) (clone) (clone) (clone) …" at bounding box center [115, 129] width 161 height 13
checkbox input "true"
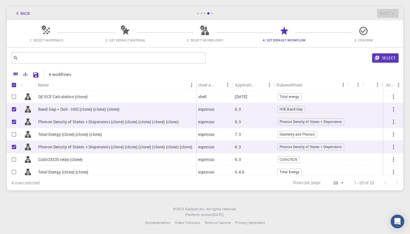
scroll to position [0, 1]
click at [117, 95] on div "QE SCF Calculation (clone)" at bounding box center [115, 96] width 161 height 13
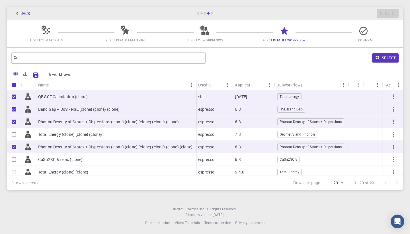
checkbox input "true"
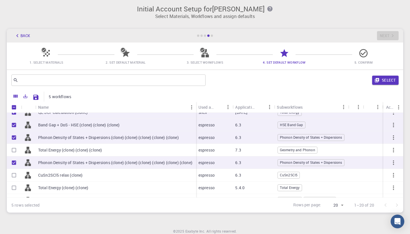
scroll to position [0, 1]
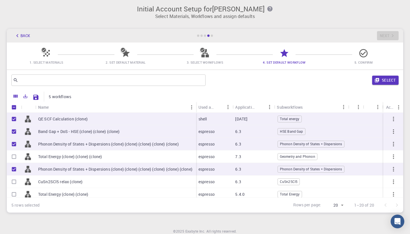
click at [58, 186] on div "CuSn2SCl5 relax (clone)" at bounding box center [115, 181] width 161 height 13
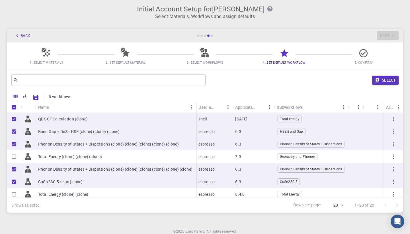
checkbox input "true"
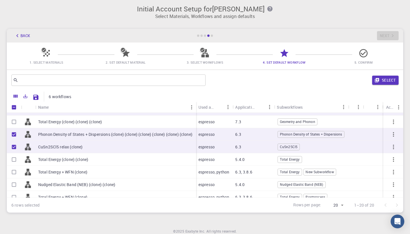
scroll to position [36, 1]
click at [68, 161] on p "Total Energy (clone) (clone)" at bounding box center [63, 159] width 50 height 6
checkbox input "true"
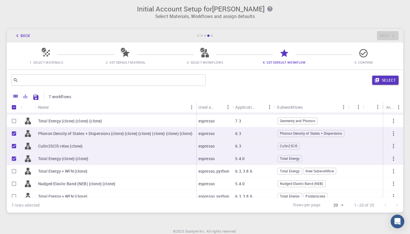
click at [70, 176] on div "Total Energy + WFN (clone)" at bounding box center [115, 171] width 161 height 13
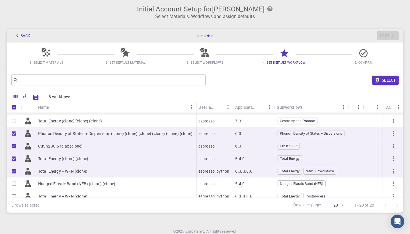
checkbox input "true"
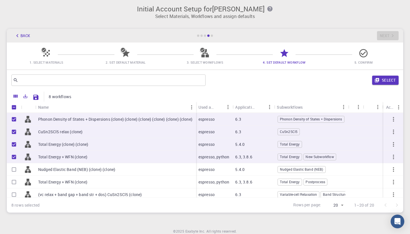
scroll to position [62, 1]
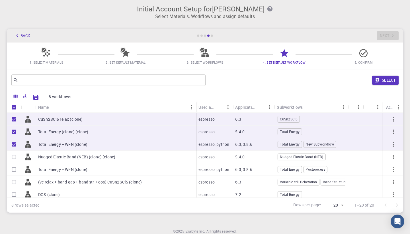
click at [71, 170] on p "Total Energy + WFN (clone)" at bounding box center [62, 169] width 49 height 6
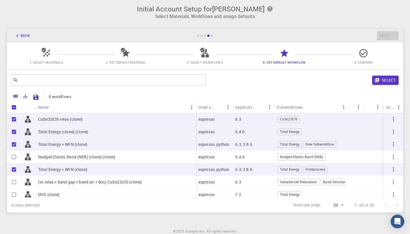
checkbox input "true"
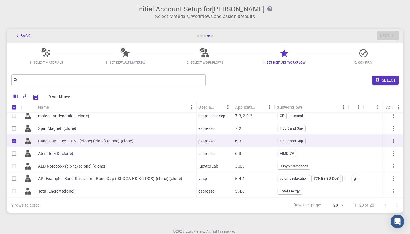
scroll to position [166, 1]
click at [69, 193] on p "Total Energy (clone)" at bounding box center [56, 191] width 36 height 6
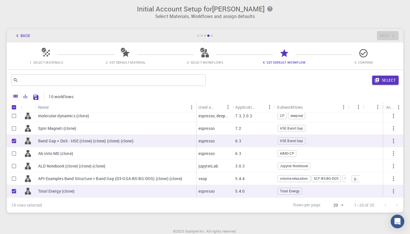
checkbox input "true"
click at [87, 157] on div "Ab inito MD (clone)" at bounding box center [115, 153] width 161 height 13
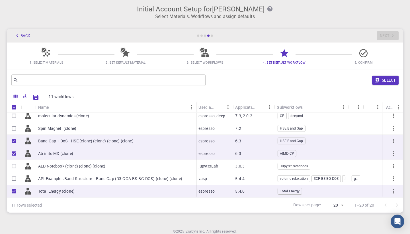
checkbox input "true"
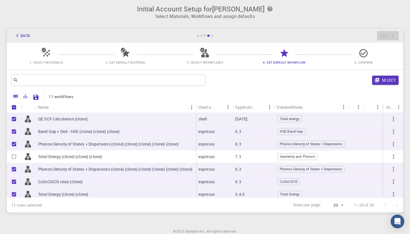
scroll to position [0, 1]
click at [379, 79] on icon "button" at bounding box center [377, 79] width 5 height 5
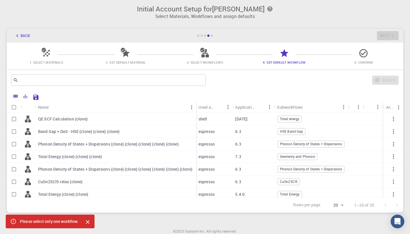
checkbox input "false"
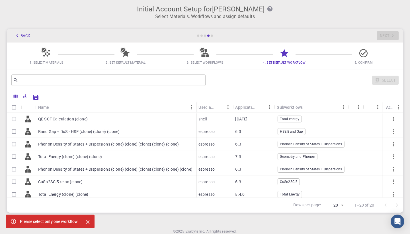
checkbox input "false"
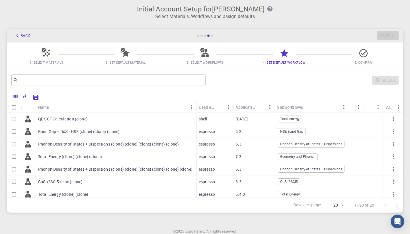
scroll to position [0, 0]
click at [44, 127] on div "Band Gap + DoS - HSE (clone) (clone) (clone)" at bounding box center [115, 131] width 161 height 13
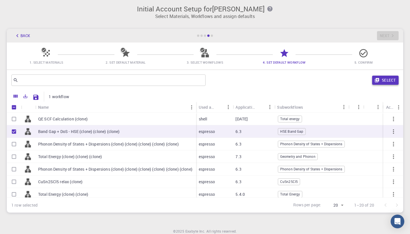
checkbox input "true"
click at [386, 83] on button "Select" at bounding box center [385, 79] width 26 height 9
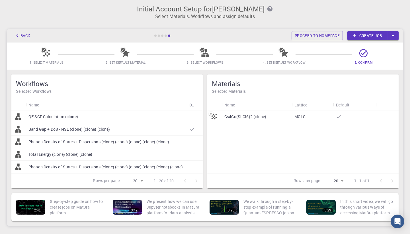
scroll to position [12, 0]
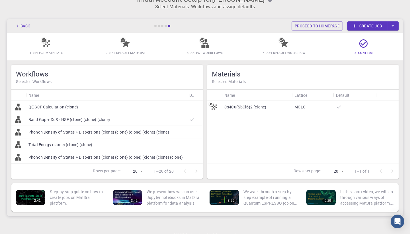
click at [307, 105] on div "MCLC" at bounding box center [313, 107] width 42 height 13
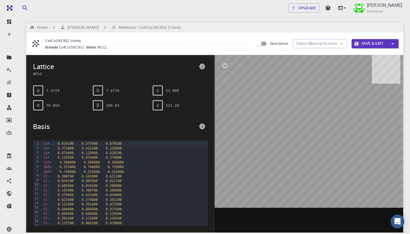
drag, startPoint x: 295, startPoint y: 111, endPoint x: 336, endPoint y: 146, distance: 54.4
click at [336, 146] on div at bounding box center [309, 143] width 189 height 177
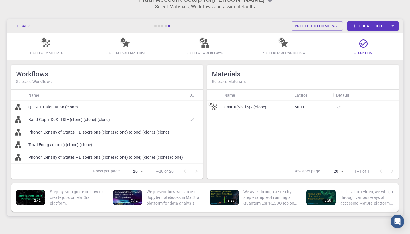
click at [368, 28] on link "Create job" at bounding box center [368, 25] width 40 height 9
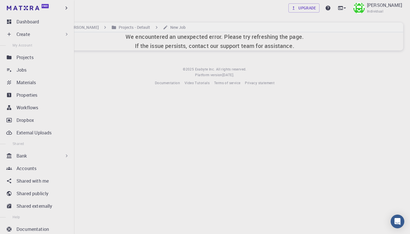
click at [14, 32] on div "Create" at bounding box center [38, 33] width 67 height 11
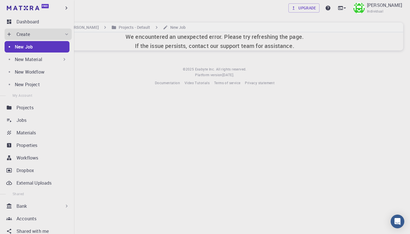
click at [41, 47] on div "New Job" at bounding box center [42, 46] width 55 height 7
click at [35, 86] on p "New Project" at bounding box center [27, 84] width 25 height 7
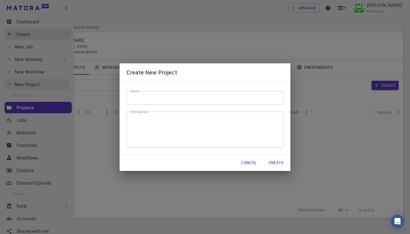
click at [35, 86] on div "Create New Project Name Name Description x Description Cancel Create" at bounding box center [205, 117] width 410 height 234
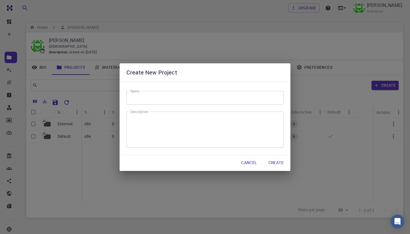
click at [135, 97] on input "Name" at bounding box center [204, 98] width 157 height 14
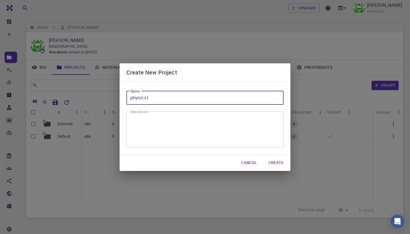
type input "physics1"
click at [201, 116] on textarea "Description" at bounding box center [204, 129] width 149 height 27
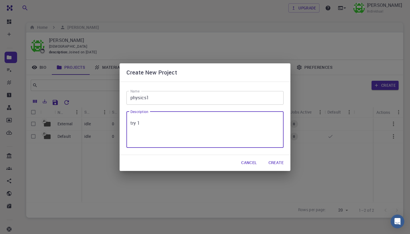
type textarea "try 1"
click at [276, 159] on button "Create" at bounding box center [276, 162] width 24 height 11
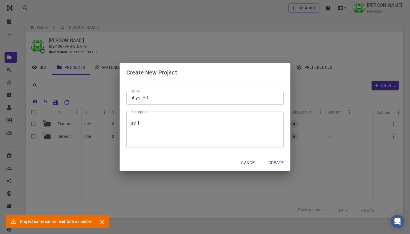
click at [165, 95] on input "physics1" at bounding box center [204, 98] width 157 height 14
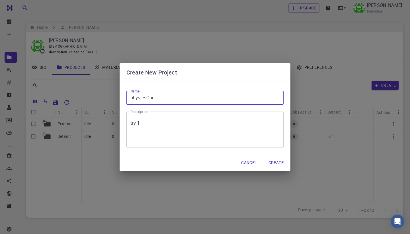
type input "physicsOne"
click at [275, 163] on button "Create" at bounding box center [276, 162] width 24 height 11
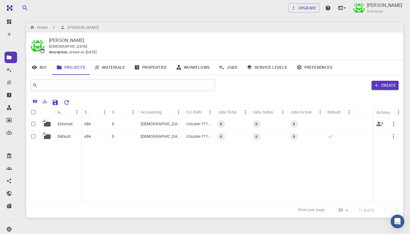
click at [137, 123] on div "0" at bounding box center [123, 124] width 29 height 13
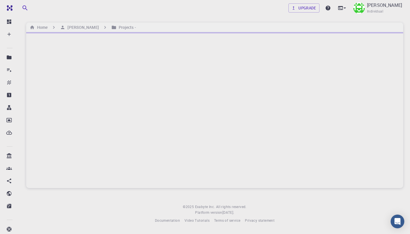
click at [137, 123] on div at bounding box center [214, 110] width 377 height 156
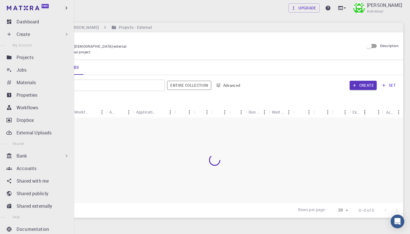
click at [17, 34] on p "Create" at bounding box center [23, 34] width 13 height 7
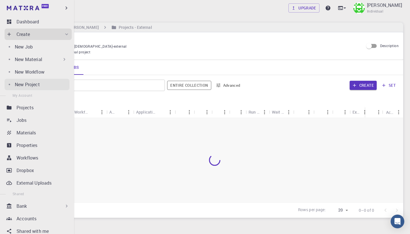
click at [25, 86] on p "New Project" at bounding box center [27, 84] width 25 height 7
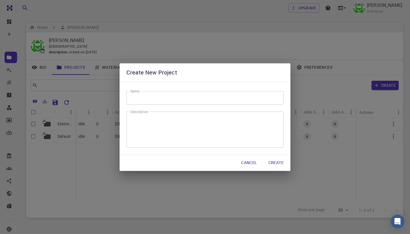
click at [150, 97] on input "Name" at bounding box center [204, 98] width 157 height 14
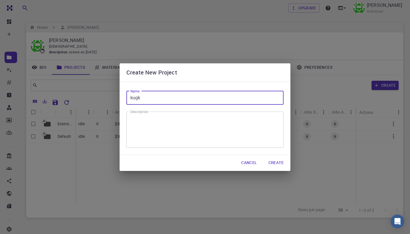
type input "kugk"
click at [276, 164] on button "Create" at bounding box center [276, 162] width 24 height 11
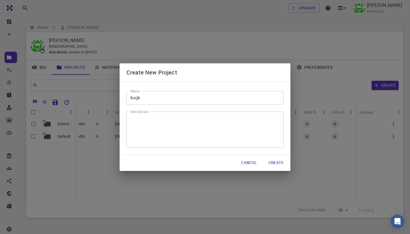
click at [276, 164] on button "Create" at bounding box center [276, 162] width 24 height 11
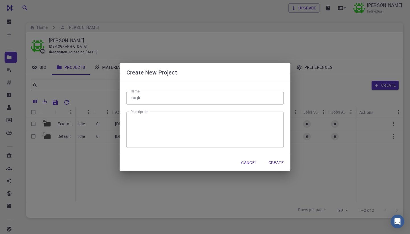
click at [276, 164] on button "Create" at bounding box center [276, 162] width 24 height 11
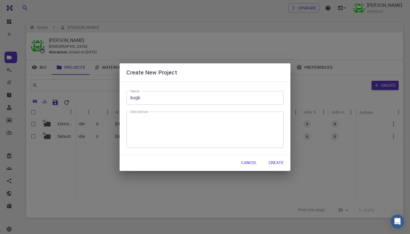
click at [276, 164] on button "Create" at bounding box center [276, 162] width 24 height 11
click at [148, 233] on div "Create New Project Name kugk Name Description x Description Cancel Create" at bounding box center [205, 117] width 410 height 234
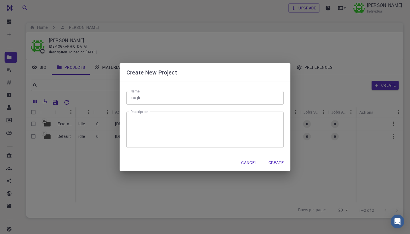
click at [148, 233] on div "Create New Project Name kugk Name Description x Description Cancel Create" at bounding box center [205, 117] width 410 height 234
click at [277, 164] on button "Create" at bounding box center [276, 162] width 24 height 11
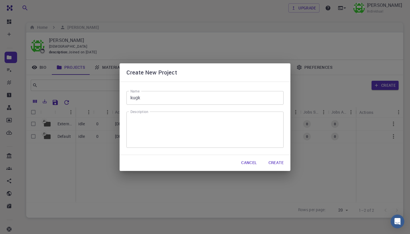
click at [277, 164] on button "Create" at bounding box center [276, 162] width 24 height 11
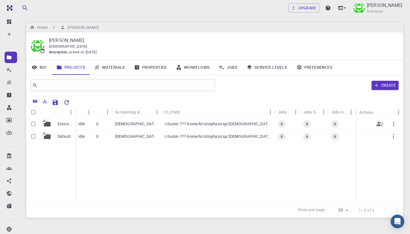
click at [141, 125] on p "[DEMOGRAPHIC_DATA]-external" at bounding box center [137, 124] width 44 height 6
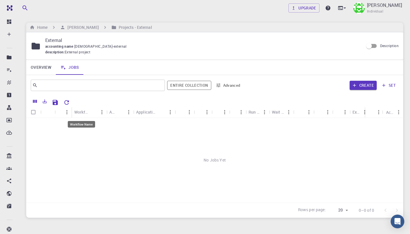
click at [87, 113] on div "Workflow Name" at bounding box center [81, 111] width 14 height 11
click at [119, 17] on div "Upgrade [PERSON_NAME] Individual Home [PERSON_NAME] Projects - External Externa…" at bounding box center [214, 131] width 391 height 262
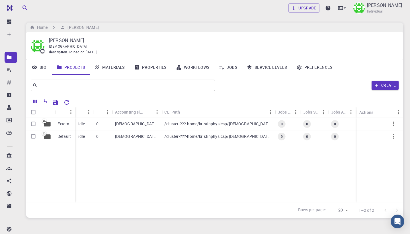
click at [34, 110] on input "Select all rows" at bounding box center [33, 112] width 11 height 11
checkbox input "true"
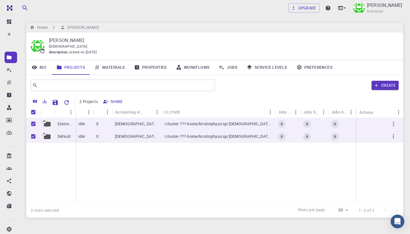
checkbox input "true"
click at [391, 124] on icon "button" at bounding box center [393, 123] width 7 height 7
click at [389, 96] on div at bounding box center [205, 117] width 410 height 234
click at [397, 140] on button "button" at bounding box center [394, 136] width 14 height 14
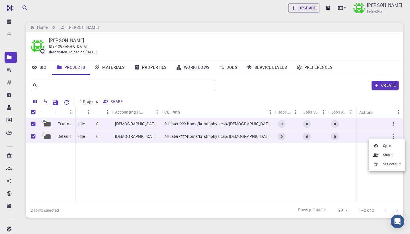
drag, startPoint x: 183, startPoint y: 188, endPoint x: 177, endPoint y: 109, distance: 79.4
click at [177, 109] on div at bounding box center [205, 117] width 410 height 234
click at [67, 100] on icon "Reset Explorer Settings" at bounding box center [66, 102] width 7 height 7
click at [143, 139] on div "[DEMOGRAPHIC_DATA]-default" at bounding box center [137, 136] width 50 height 13
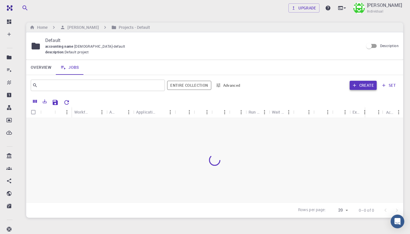
click at [373, 83] on button "Create" at bounding box center [363, 85] width 27 height 9
click at [183, 113] on icon "Sort" at bounding box center [182, 112] width 6 height 6
click at [93, 113] on div "Workflow Name" at bounding box center [89, 111] width 7 height 11
click at [359, 81] on button "Create" at bounding box center [363, 85] width 27 height 9
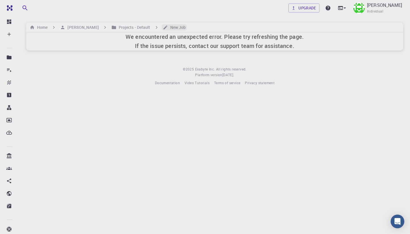
click at [168, 26] on h6 "New Job" at bounding box center [177, 27] width 18 height 6
click at [348, 6] on icon at bounding box center [345, 8] width 6 height 6
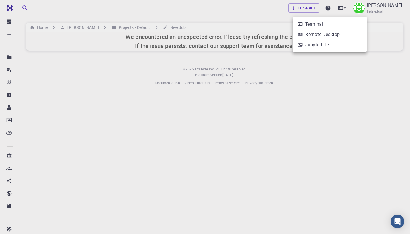
click at [8, 31] on div at bounding box center [205, 117] width 410 height 234
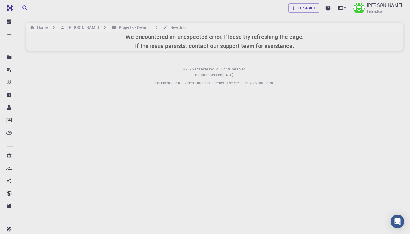
click at [9, 32] on icon at bounding box center [9, 34] width 6 height 6
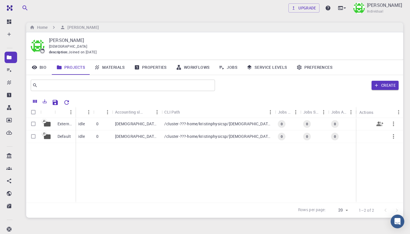
click at [31, 123] on input "Select row" at bounding box center [33, 123] width 11 height 11
checkbox input "true"
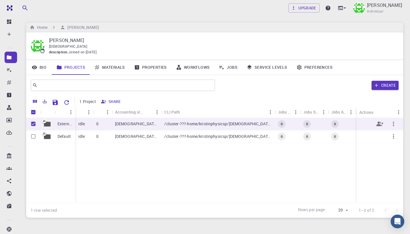
checkbox input "true"
click at [33, 135] on input "Select row" at bounding box center [33, 136] width 11 height 11
checkbox input "true"
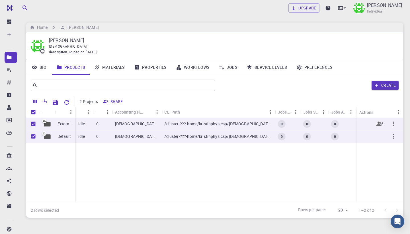
click at [393, 122] on icon "button" at bounding box center [393, 123] width 1 height 5
click at [389, 128] on div at bounding box center [385, 127] width 7 height 5
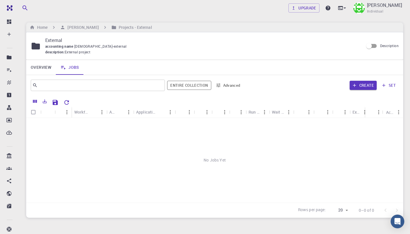
click at [387, 87] on button "set" at bounding box center [389, 85] width 20 height 9
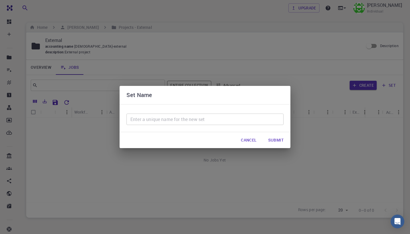
click at [324, 155] on div "Set Name ​ Cancel Submit" at bounding box center [205, 117] width 410 height 234
click at [364, 83] on div "Set Name ​ Cancel Submit" at bounding box center [205, 117] width 410 height 234
click at [247, 141] on button "Cancel" at bounding box center [248, 139] width 25 height 11
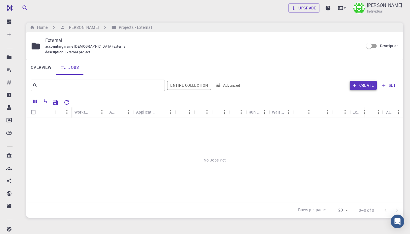
click at [356, 84] on icon "button" at bounding box center [354, 85] width 5 height 5
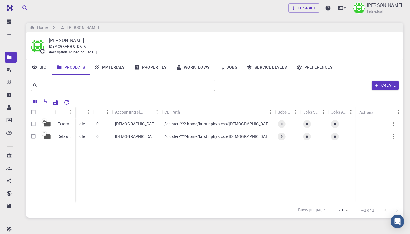
click at [43, 63] on link "Bio" at bounding box center [39, 67] width 26 height 15
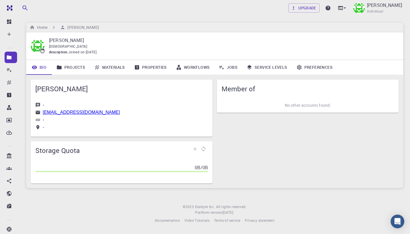
click at [95, 65] on icon at bounding box center [97, 67] width 6 height 6
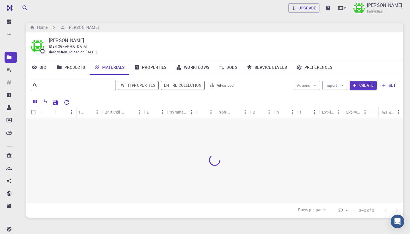
click at [182, 63] on link "Workflows" at bounding box center [193, 67] width 43 height 15
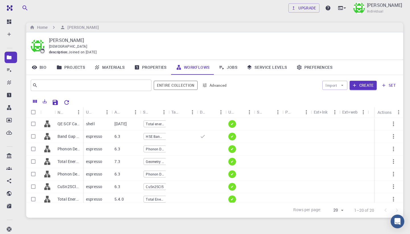
click at [155, 66] on link "Properties" at bounding box center [151, 67] width 42 height 15
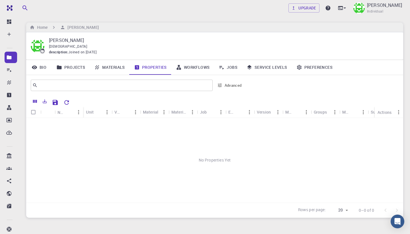
click at [184, 68] on link "Workflows" at bounding box center [193, 67] width 43 height 15
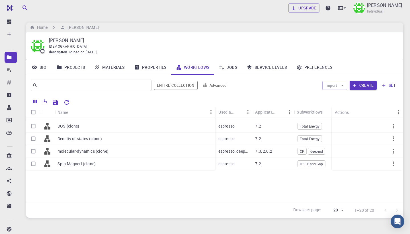
scroll to position [37, 0]
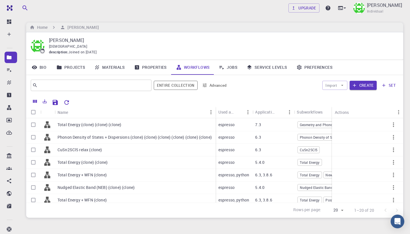
click at [227, 62] on link "Jobs" at bounding box center [228, 67] width 28 height 15
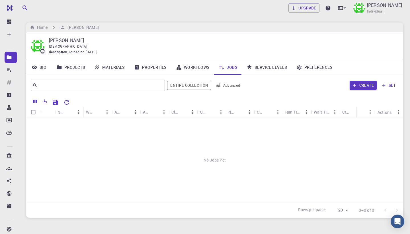
click at [201, 66] on link "Workflows" at bounding box center [193, 67] width 43 height 15
click at [192, 68] on link "Workflows" at bounding box center [193, 67] width 43 height 15
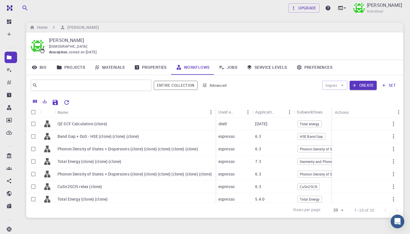
click at [279, 65] on link "Service Levels" at bounding box center [267, 67] width 50 height 15
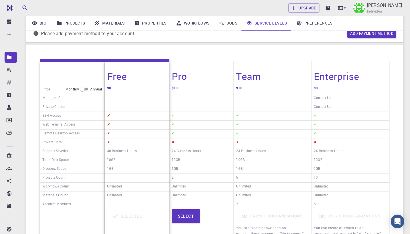
click at [326, 95] on h6 "Contact Us" at bounding box center [322, 98] width 17 height 7
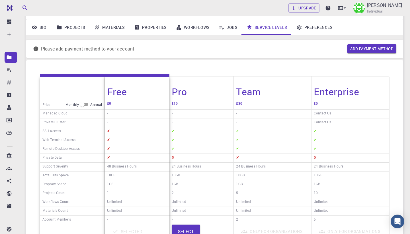
scroll to position [40, 0]
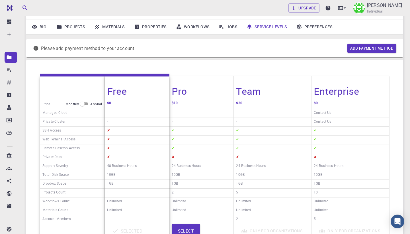
click at [335, 85] on h4 "Enterprise" at bounding box center [337, 91] width 46 height 12
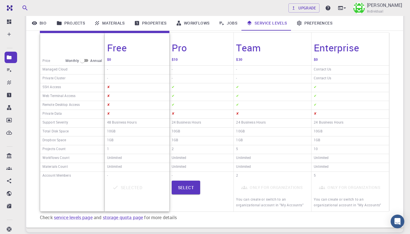
scroll to position [84, 0]
click at [129, 189] on div "Selected" at bounding box center [137, 195] width 60 height 30
click at [322, 27] on link "Preferences" at bounding box center [314, 23] width 45 height 15
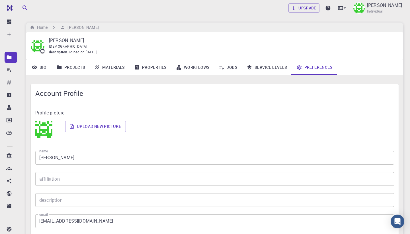
click at [75, 66] on link "Projects" at bounding box center [71, 67] width 38 height 15
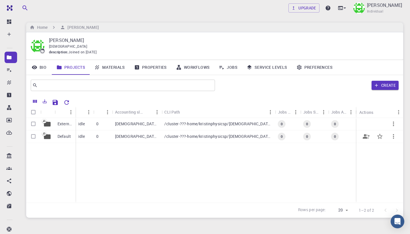
click at [69, 135] on p "Default" at bounding box center [64, 136] width 13 height 6
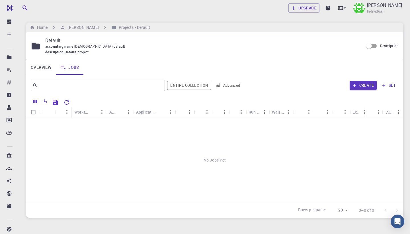
click at [99, 113] on button "Menu" at bounding box center [101, 111] width 9 height 9
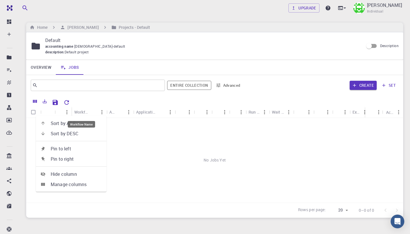
click at [83, 112] on div "Workflow Name" at bounding box center [81, 111] width 14 height 11
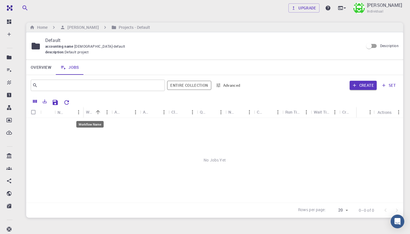
click at [83, 112] on div "Name" at bounding box center [84, 112] width 6 height 11
click at [90, 111] on button "Sort" at bounding box center [86, 111] width 9 height 9
click at [102, 112] on button "Sort" at bounding box center [97, 111] width 9 height 9
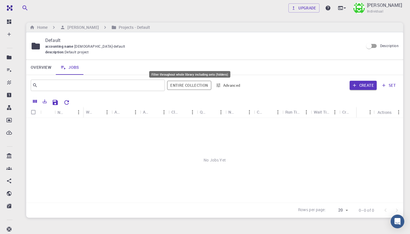
click at [185, 83] on button "Entire collection" at bounding box center [189, 85] width 44 height 9
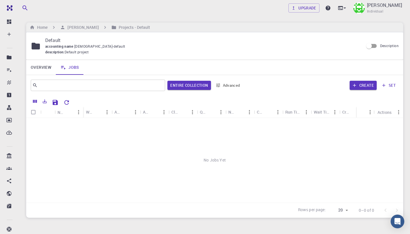
click at [95, 113] on icon "Sort" at bounding box center [98, 112] width 6 height 6
click at [49, 70] on link "Overview" at bounding box center [41, 67] width 30 height 15
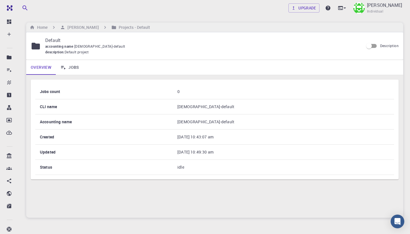
click at [72, 62] on link "Jobs" at bounding box center [70, 67] width 28 height 15
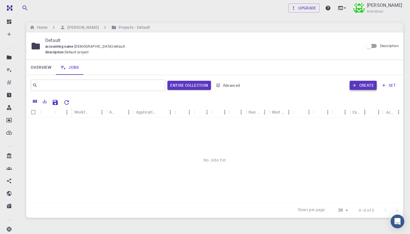
click at [366, 82] on button "Create" at bounding box center [363, 85] width 27 height 9
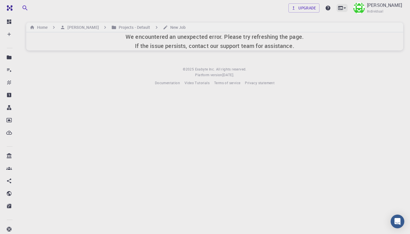
click at [344, 9] on icon at bounding box center [341, 8] width 6 height 6
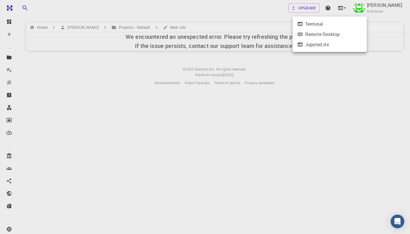
click at [320, 111] on div at bounding box center [205, 117] width 410 height 234
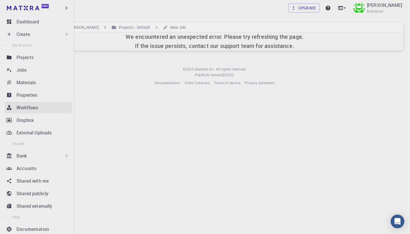
click at [28, 112] on link "Workflows" at bounding box center [38, 107] width 67 height 11
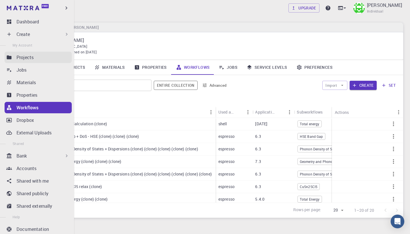
click at [30, 56] on p "Projects" at bounding box center [25, 57] width 17 height 7
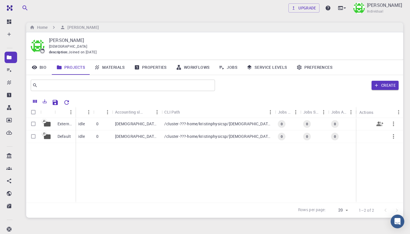
click at [394, 125] on icon "button" at bounding box center [393, 123] width 1 height 5
click at [176, 139] on div at bounding box center [205, 117] width 410 height 234
click at [175, 137] on p "/cluster-???-home/kristinphysicsp/[DEMOGRAPHIC_DATA]-default" at bounding box center [218, 136] width 108 height 6
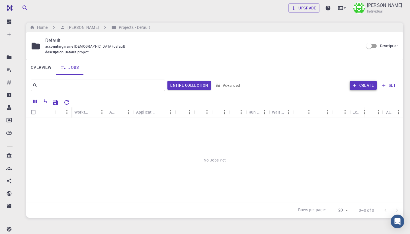
click at [357, 84] on icon "button" at bounding box center [354, 85] width 5 height 5
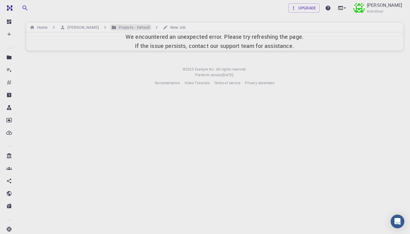
click at [118, 27] on h6 "Projects - Default" at bounding box center [134, 27] width 34 height 6
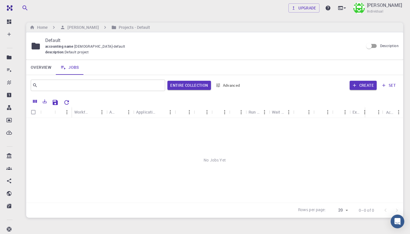
click at [364, 90] on div "Create set" at bounding box center [322, 85] width 154 height 14
click at [358, 85] on button "Create" at bounding box center [363, 85] width 27 height 9
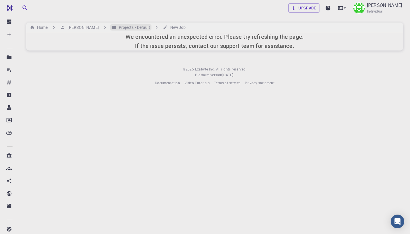
click at [123, 25] on h6 "Projects - Default" at bounding box center [134, 27] width 34 height 6
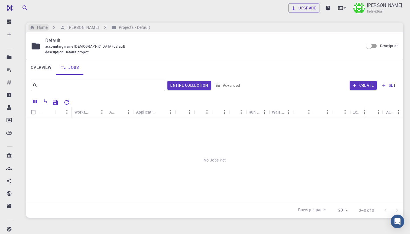
click at [46, 29] on h6 "Home" at bounding box center [41, 27] width 13 height 6
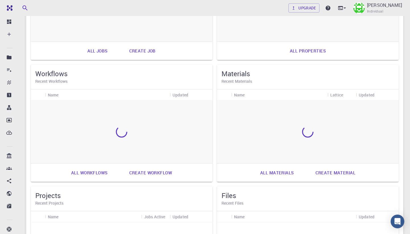
scroll to position [134, 0]
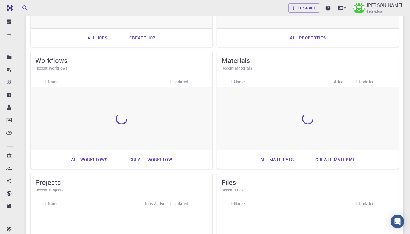
click at [333, 158] on link "Create material" at bounding box center [335, 159] width 52 height 14
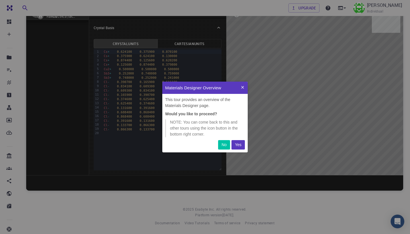
scroll to position [71, 85]
click at [235, 143] on p "Yes" at bounding box center [238, 145] width 7 height 6
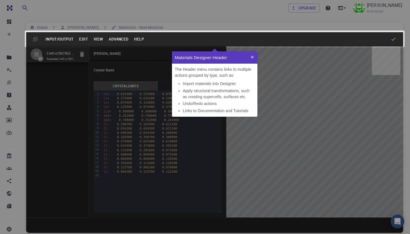
scroll to position [65, 85]
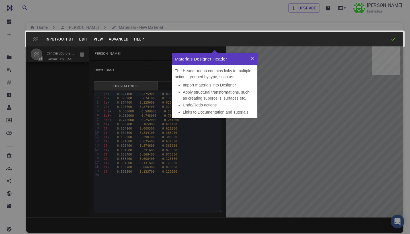
click at [252, 58] on icon at bounding box center [252, 58] width 5 height 5
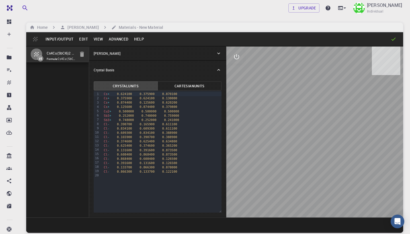
scroll to position [0, 0]
click at [199, 88] on button "Cartesian Units" at bounding box center [190, 85] width 64 height 9
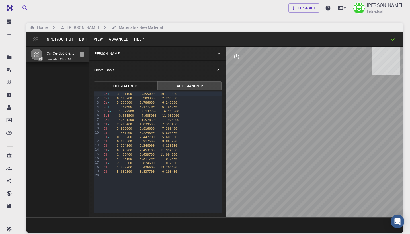
click at [136, 84] on button "Crystal Units" at bounding box center [126, 85] width 64 height 9
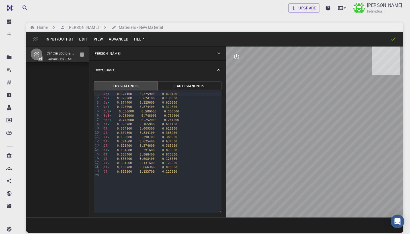
click at [82, 40] on button "Edit" at bounding box center [83, 38] width 15 height 9
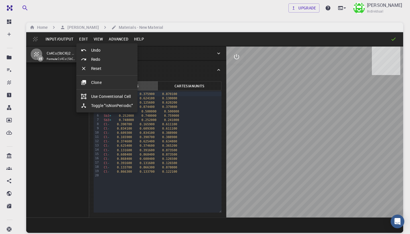
click at [62, 171] on div at bounding box center [205, 117] width 410 height 234
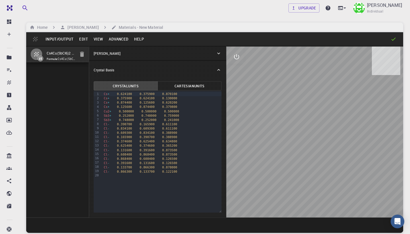
click at [57, 41] on button "Input/Output" at bounding box center [60, 38] width 34 height 9
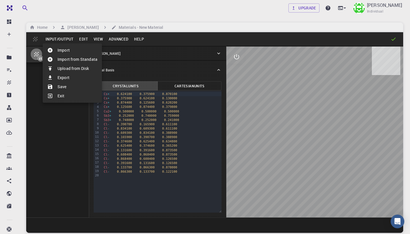
click at [79, 70] on li "Upload from Disk" at bounding box center [72, 68] width 59 height 9
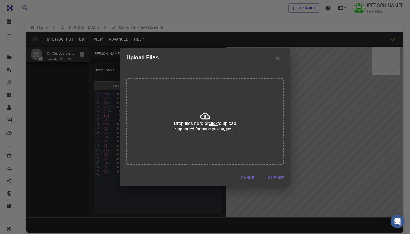
click at [212, 121] on u "click" at bounding box center [213, 123] width 9 height 5
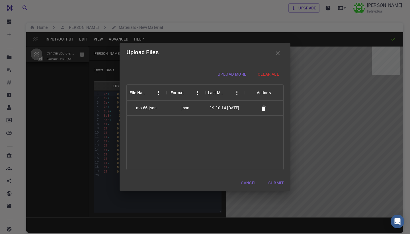
click at [279, 182] on button "Submit" at bounding box center [276, 182] width 25 height 11
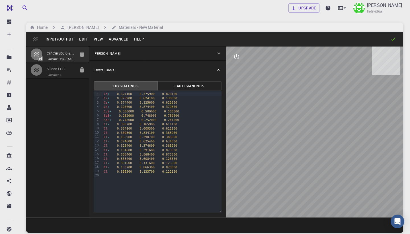
click at [58, 77] on span "Formula: Si" at bounding box center [61, 75] width 28 height 5
type input "FCC"
type input "3.867"
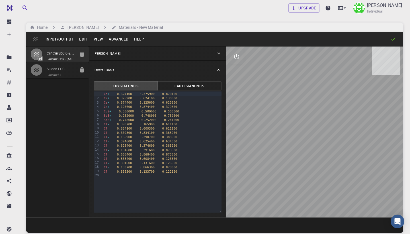
type input "60"
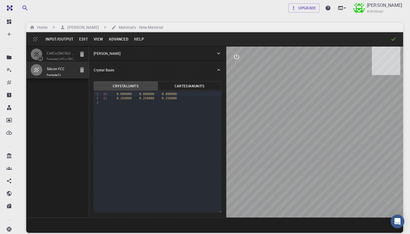
click at [123, 47] on div "[PERSON_NAME]" at bounding box center [157, 53] width 137 height 14
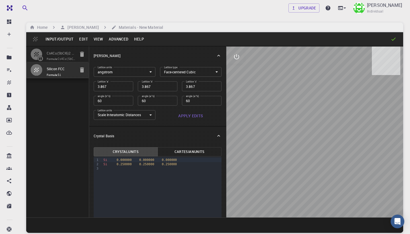
click at [63, 56] on input "Cs4Cu(SbCl6)2 (clone)" at bounding box center [61, 53] width 28 height 7
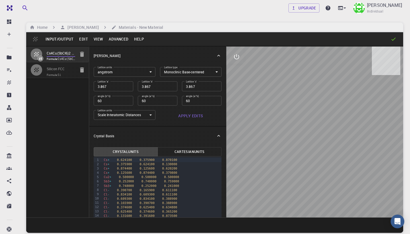
type input "MCLC"
type input "7.4724391716898575"
type input "7.472439017136841"
type input "13.006"
type input "70.95887346855767"
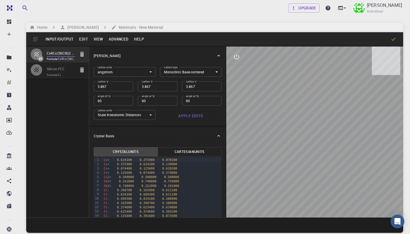
type input "109.0411261224442"
type input "121.28620176184528"
click at [64, 70] on input "Silicon FCC" at bounding box center [61, 69] width 28 height 7
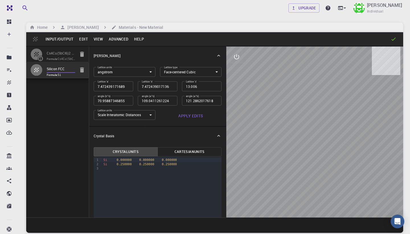
type input "FCC"
type input "3.867"
type input "60"
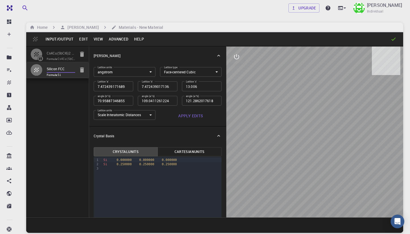
type input "60"
click at [132, 170] on div "Si 0.000000 0.000000 0.000000 Si 0.250000 0.250000 0.250000" at bounding box center [162, 163] width 120 height 15
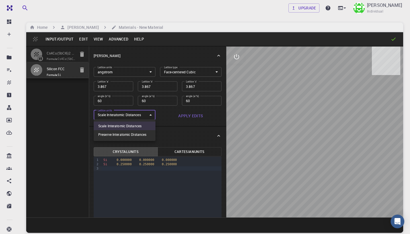
click at [141, 118] on body "Free Dashboard Create New Job New Material Create Material Upload File Import f…" at bounding box center [205, 138] width 410 height 277
click at [141, 127] on li "Scale Interatomic Distances" at bounding box center [125, 125] width 62 height 9
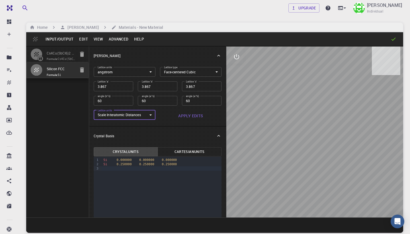
click at [158, 86] on input "3.867" at bounding box center [158, 86] width 40 height 10
click at [199, 72] on body "Free Dashboard Create New Job New Material Create Material Upload File Import f…" at bounding box center [205, 138] width 410 height 277
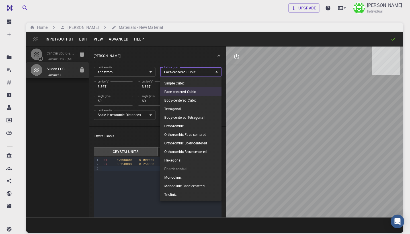
click at [191, 97] on li "Body-centered Cubic" at bounding box center [191, 100] width 62 height 9
type input "BCC"
type input "109.471220634"
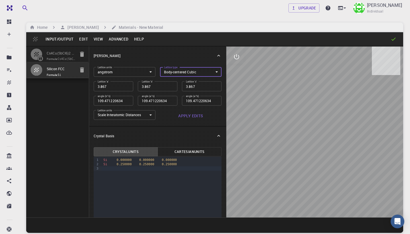
click at [200, 72] on body "Free Dashboard Create New Job New Material Create Material Upload File Import f…" at bounding box center [205, 138] width 410 height 277
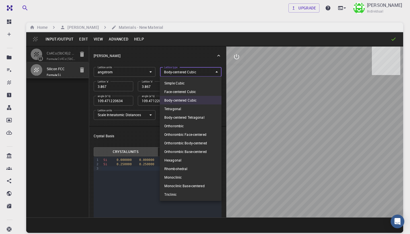
click at [190, 90] on li "Face-centered Cubic" at bounding box center [191, 91] width 62 height 9
type input "FCC"
type input "60"
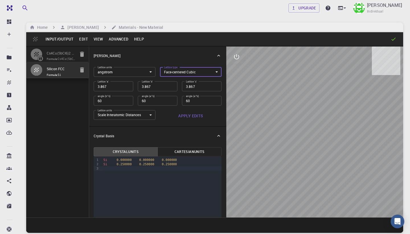
click at [120, 88] on input "3.867" at bounding box center [114, 86] width 40 height 10
click at [113, 102] on input "60" at bounding box center [114, 101] width 40 height 10
click at [112, 166] on div at bounding box center [162, 168] width 120 height 4
drag, startPoint x: 103, startPoint y: 165, endPoint x: 177, endPoint y: 164, distance: 73.2
click at [177, 164] on div "Si 0.250000 0.250000 0.250000" at bounding box center [162, 164] width 120 height 4
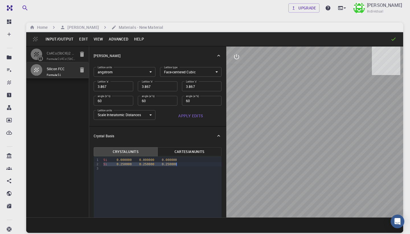
copy div "Si 0.250000 0.250000 0.250000"
click at [136, 170] on div "Si 0.000000 0.000000 0.000000 Si 0.250000 0.250000 0.250000" at bounding box center [162, 163] width 120 height 15
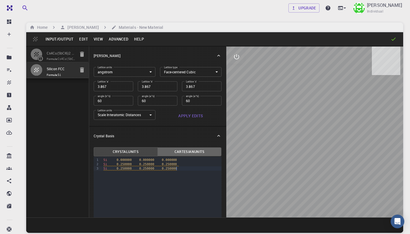
click at [206, 151] on button "Cartesian Units" at bounding box center [190, 151] width 64 height 9
click at [132, 147] on button "Crystal Units" at bounding box center [126, 151] width 64 height 9
click at [183, 146] on div "Crystal Units Cartesian Units 9 1 2 3 4 › Si 0.000000 0.000000 0.000000 Si 0.25…" at bounding box center [157, 214] width 137 height 138
click at [181, 152] on button "Cartesian Units" at bounding box center [190, 151] width 64 height 9
click at [84, 73] on icon "button" at bounding box center [82, 69] width 7 height 7
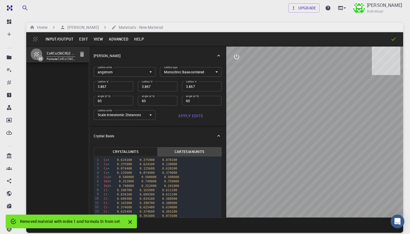
type input "MCLC"
type input "7.4724391716898575"
type input "7.472439017136841"
type input "13.006"
type input "70.95887346855767"
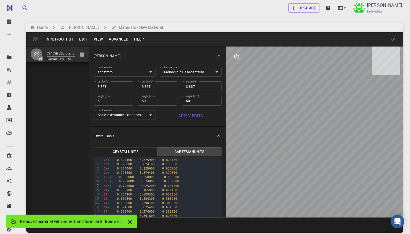
type input "109.0411261224442"
type input "121.28620176184528"
click at [83, 56] on icon "button" at bounding box center [82, 54] width 4 height 5
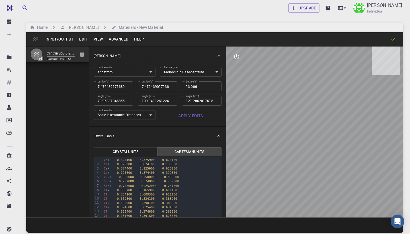
click at [80, 54] on icon "button" at bounding box center [82, 54] width 4 height 5
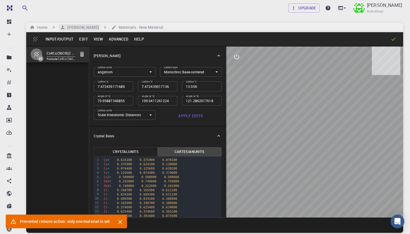
click at [68, 29] on h6 "[PERSON_NAME]" at bounding box center [81, 27] width 33 height 6
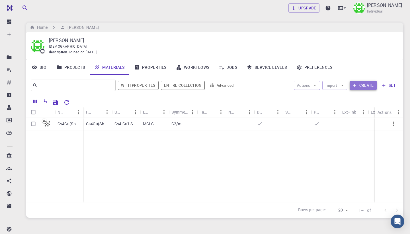
click at [362, 84] on button "Create" at bounding box center [363, 85] width 27 height 9
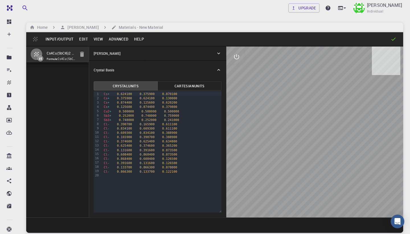
click at [69, 39] on button "Input/Output" at bounding box center [60, 38] width 34 height 9
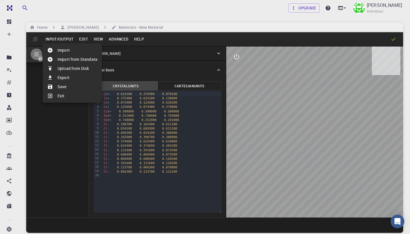
click at [75, 67] on li "Upload from Disk" at bounding box center [72, 68] width 59 height 9
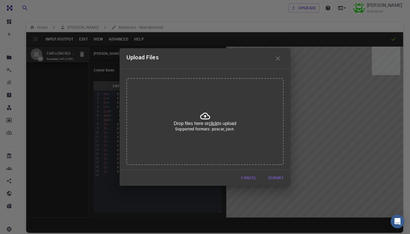
click at [214, 122] on u "click" at bounding box center [213, 123] width 9 height 5
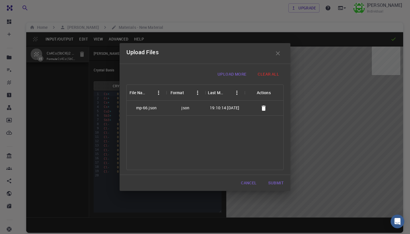
click at [276, 182] on button "Submit" at bounding box center [276, 182] width 25 height 11
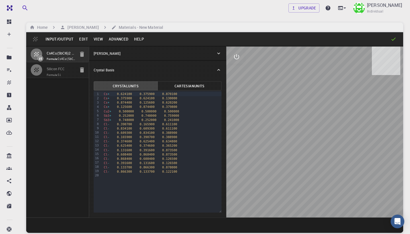
click at [66, 83] on div "Cs4Cu(SbCl6)2 (clone) Formula: Cs4Cu(SbCl6)2 Silicon FCC Formula: Si" at bounding box center [57, 131] width 63 height 171
click at [63, 72] on input "Silicon FCC" at bounding box center [61, 69] width 28 height 7
type input "FCC"
type input "3.867"
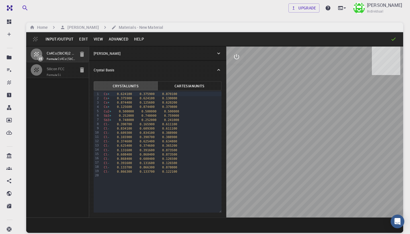
type input "3.867"
type input "60"
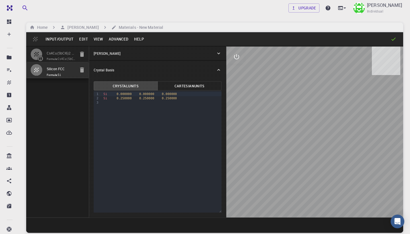
click at [66, 36] on button "Input/Output" at bounding box center [60, 38] width 34 height 9
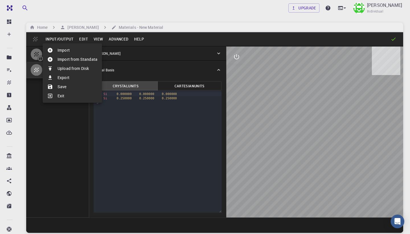
click at [70, 70] on li "Upload from Disk" at bounding box center [72, 68] width 59 height 9
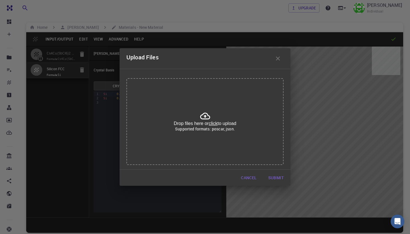
click at [215, 123] on u "click" at bounding box center [213, 123] width 9 height 5
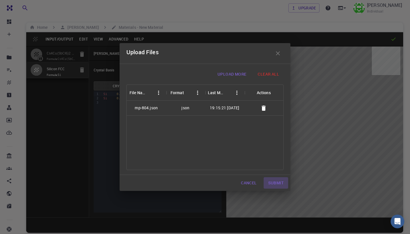
click at [277, 183] on button "Submit" at bounding box center [276, 182] width 25 height 11
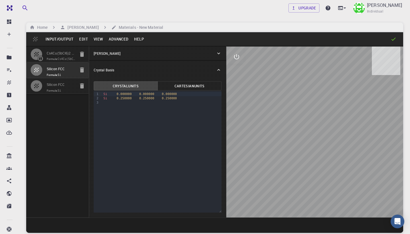
click at [60, 88] on input "Silicon FCC" at bounding box center [61, 85] width 28 height 7
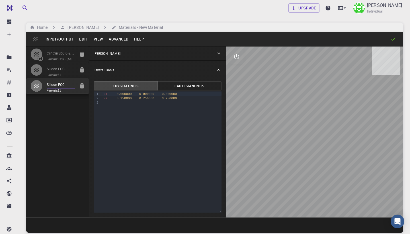
click at [82, 72] on icon "button" at bounding box center [82, 69] width 4 height 5
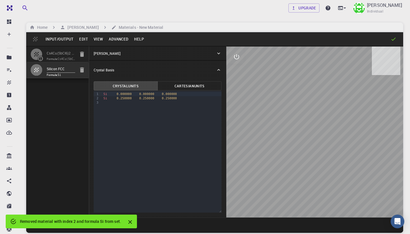
click at [83, 72] on icon "button" at bounding box center [82, 69] width 4 height 5
type input "MCLC"
type input "7.4724391716898575"
type input "7.472439017136841"
type input "13.006"
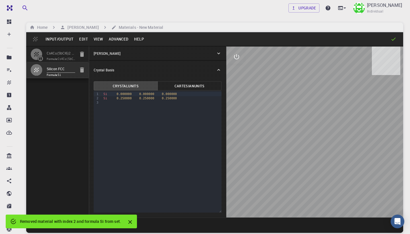
type input "70.95887346855767"
type input "109.0411261224442"
type input "121.28620176184528"
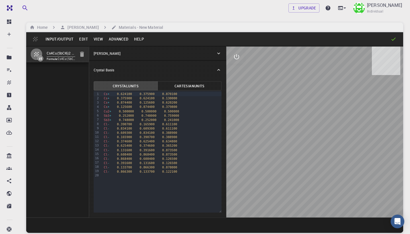
click at [72, 50] on input "Cs4Cu(SbCl6)2 (clone)" at bounding box center [61, 53] width 28 height 7
click at [94, 41] on button "View" at bounding box center [98, 38] width 15 height 9
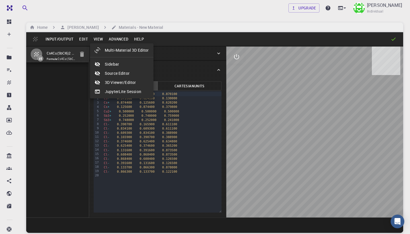
click at [115, 41] on div at bounding box center [205, 117] width 410 height 234
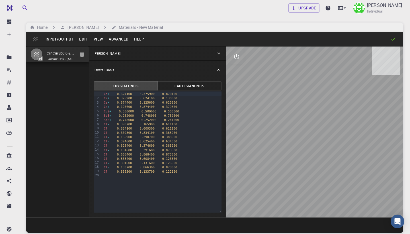
click at [115, 41] on button "Advanced" at bounding box center [118, 38] width 25 height 9
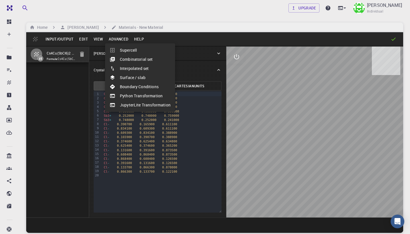
click at [70, 28] on div at bounding box center [205, 117] width 410 height 234
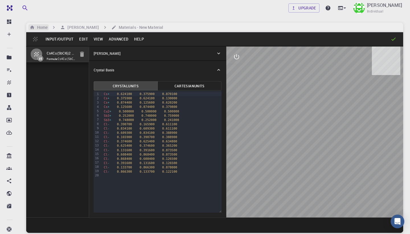
click at [41, 28] on h6 "Home" at bounding box center [41, 27] width 13 height 6
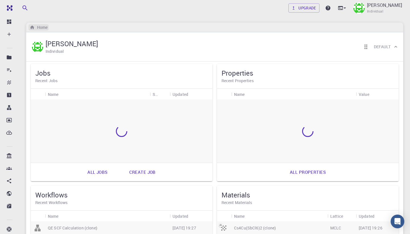
click at [41, 28] on h6 "Home" at bounding box center [41, 27] width 13 height 6
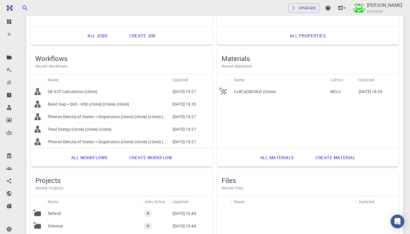
scroll to position [137, 0]
click at [326, 153] on link "Create material" at bounding box center [335, 157] width 52 height 14
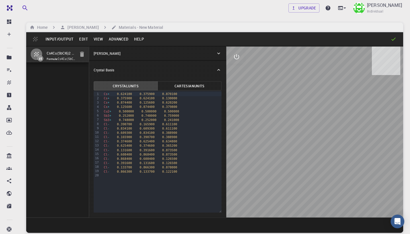
click at [82, 38] on button "Edit" at bounding box center [83, 38] width 15 height 9
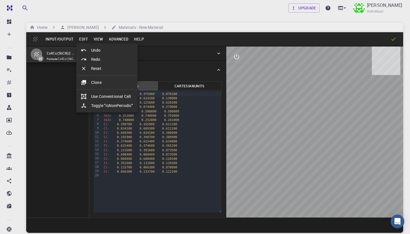
click at [96, 67] on li "Reset" at bounding box center [106, 68] width 61 height 9
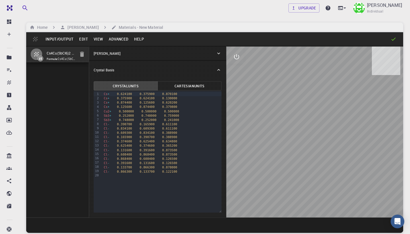
click at [57, 37] on button "Input/Output" at bounding box center [60, 38] width 34 height 9
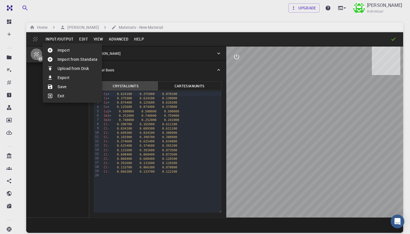
click at [77, 48] on li "Import" at bounding box center [72, 50] width 59 height 9
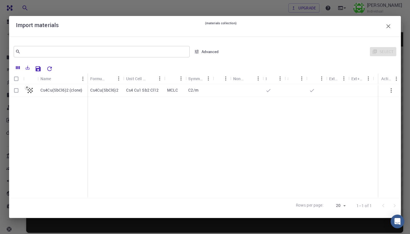
click at [384, 24] on button "button" at bounding box center [388, 26] width 11 height 11
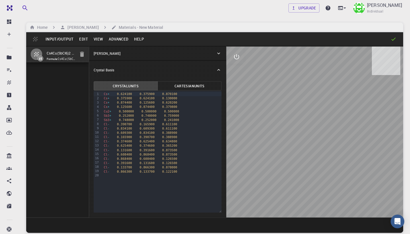
click at [68, 40] on button "Input/Output" at bounding box center [60, 38] width 34 height 9
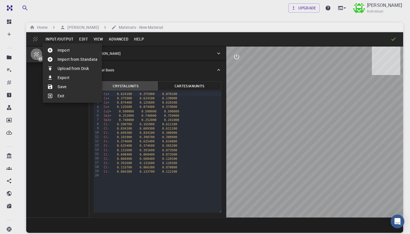
click at [74, 72] on li "Upload from Disk" at bounding box center [72, 68] width 59 height 9
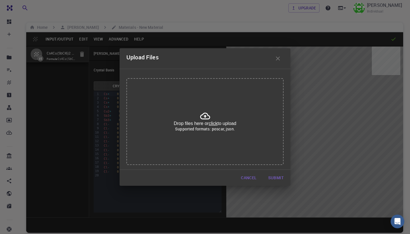
click at [211, 123] on u "click" at bounding box center [213, 123] width 9 height 5
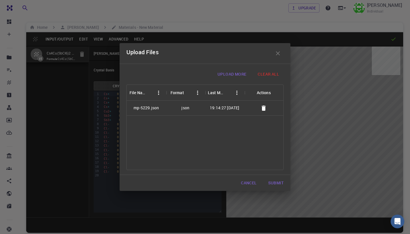
click at [276, 178] on button "Submit" at bounding box center [276, 182] width 25 height 11
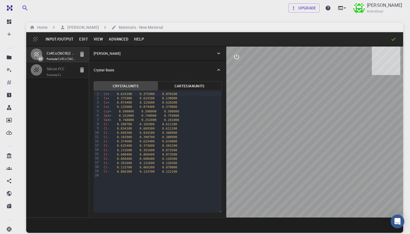
click at [61, 72] on input "Silicon FCC" at bounding box center [61, 69] width 28 height 7
type input "FCC"
type input "3.867"
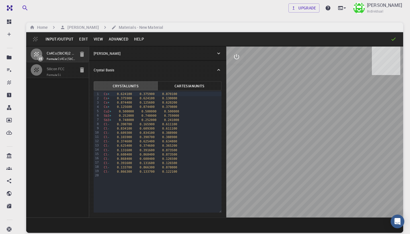
type input "60"
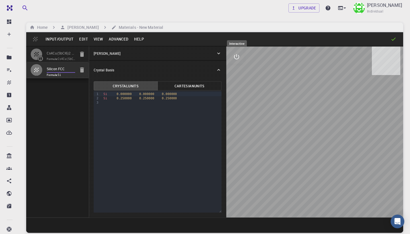
click at [234, 54] on icon "interactive" at bounding box center [236, 56] width 7 height 7
click at [53, 156] on div "Cs4Cu(SbCl6)2 (clone) Formula: Cs4Cu(SbCl6)2 Silicon FCC Formula: Si" at bounding box center [57, 131] width 63 height 171
click at [47, 29] on h6 "Home" at bounding box center [41, 27] width 13 height 6
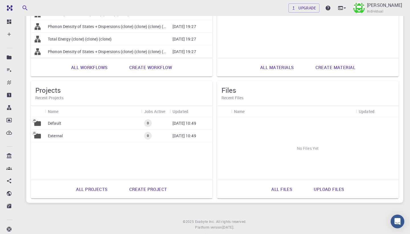
scroll to position [227, 0]
drag, startPoint x: 144, startPoint y: 124, endPoint x: 61, endPoint y: 136, distance: 84.5
click at [61, 136] on div "Default 0 [DATE] 10:49 External 0 [DATE] 10:49" at bounding box center [122, 128] width 182 height 25
click at [91, 151] on div "Default 0 [DATE] 10:49 External 0 [DATE] 10:49" at bounding box center [122, 147] width 182 height 63
click at [97, 191] on link "All projects" at bounding box center [92, 188] width 44 height 14
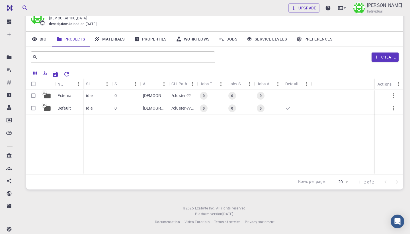
scroll to position [26, 0]
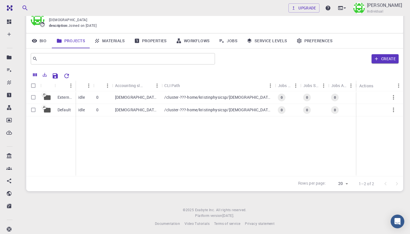
click at [395, 183] on div at bounding box center [391, 183] width 23 height 11
click at [31, 86] on input "Select all rows" at bounding box center [33, 85] width 11 height 11
checkbox input "true"
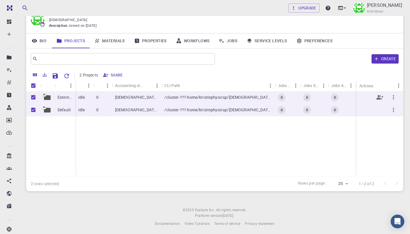
click at [394, 98] on icon "button" at bounding box center [393, 97] width 7 height 7
click at [128, 124] on div at bounding box center [205, 117] width 410 height 234
